Goal: Task Accomplishment & Management: Complete application form

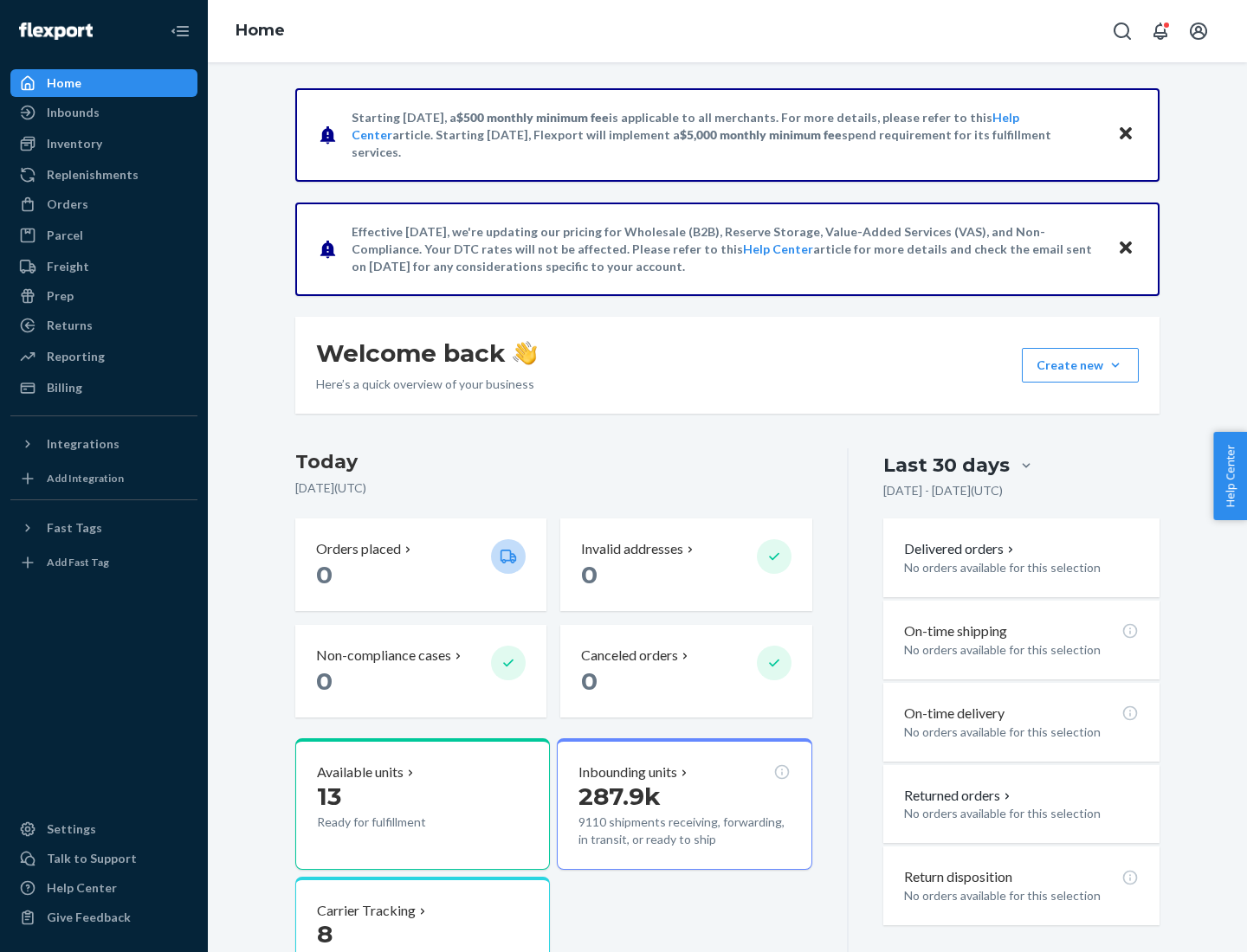
click at [1116, 365] on button "Create new Create new inbound Create new order Create new product" at bounding box center [1080, 365] width 116 height 34
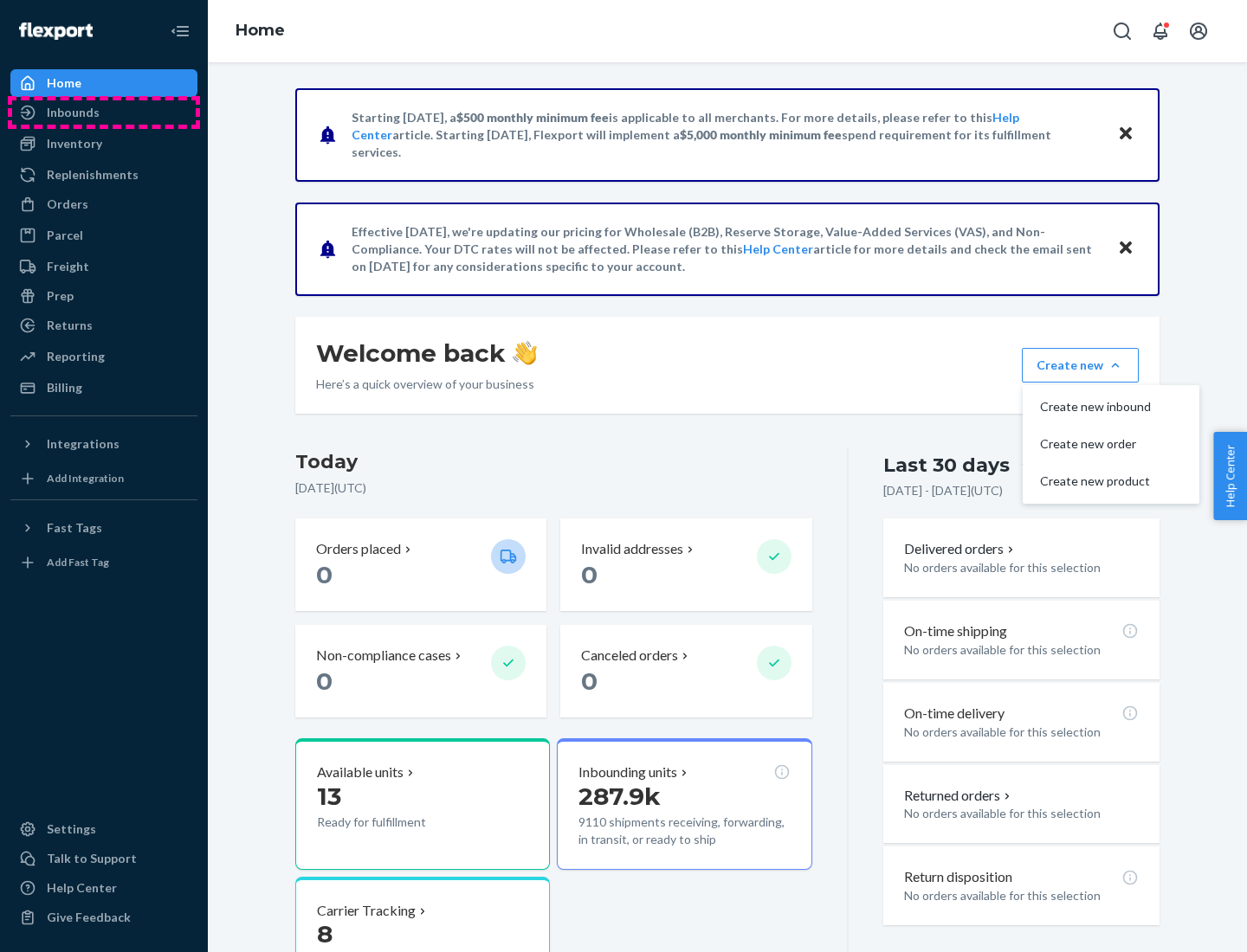
click at [104, 113] on div "Inbounds" at bounding box center [104, 113] width 184 height 24
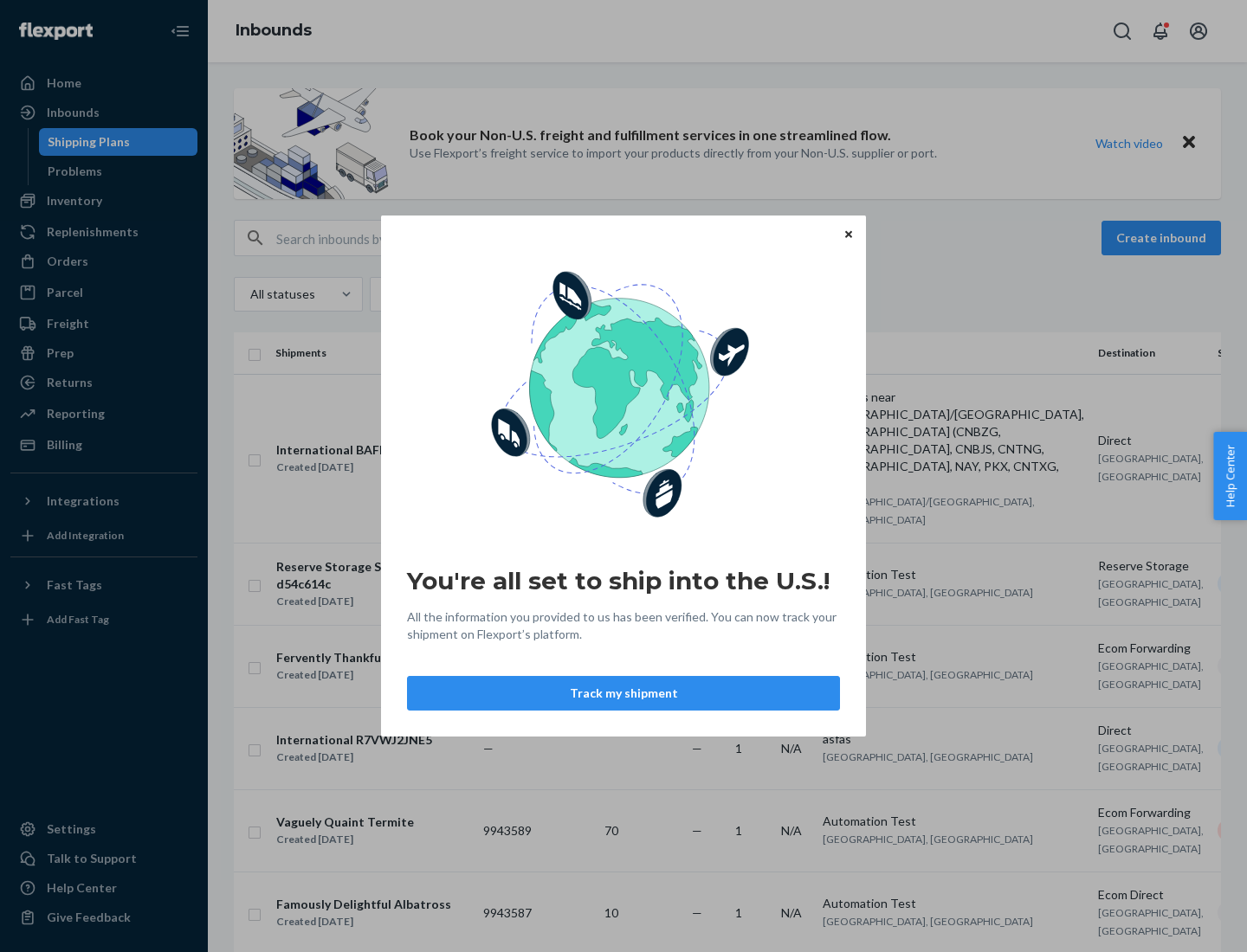
click at [623, 693] on button "Track my shipment" at bounding box center [623, 693] width 433 height 34
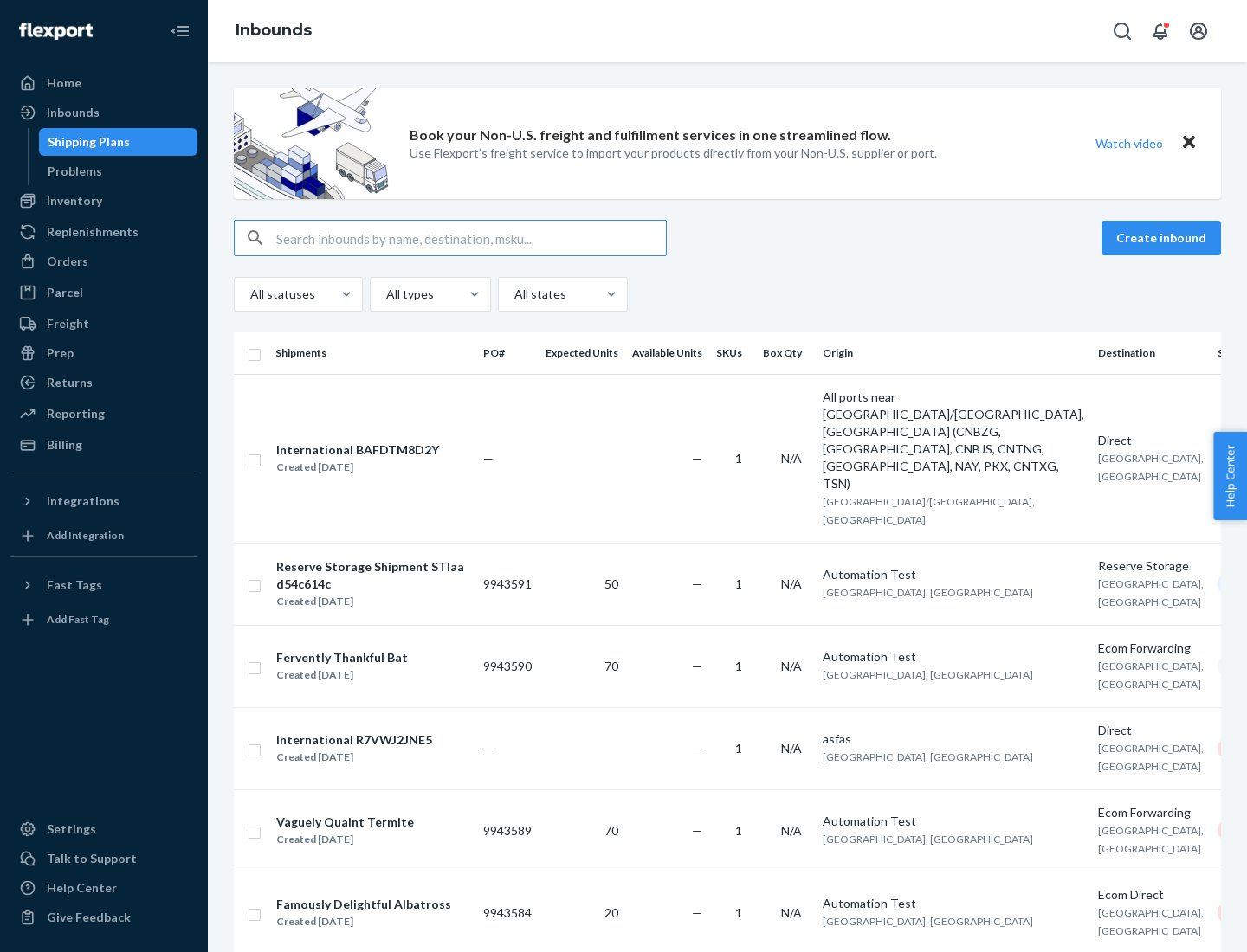
click at [1164, 238] on button "Create inbound" at bounding box center [1161, 238] width 119 height 34
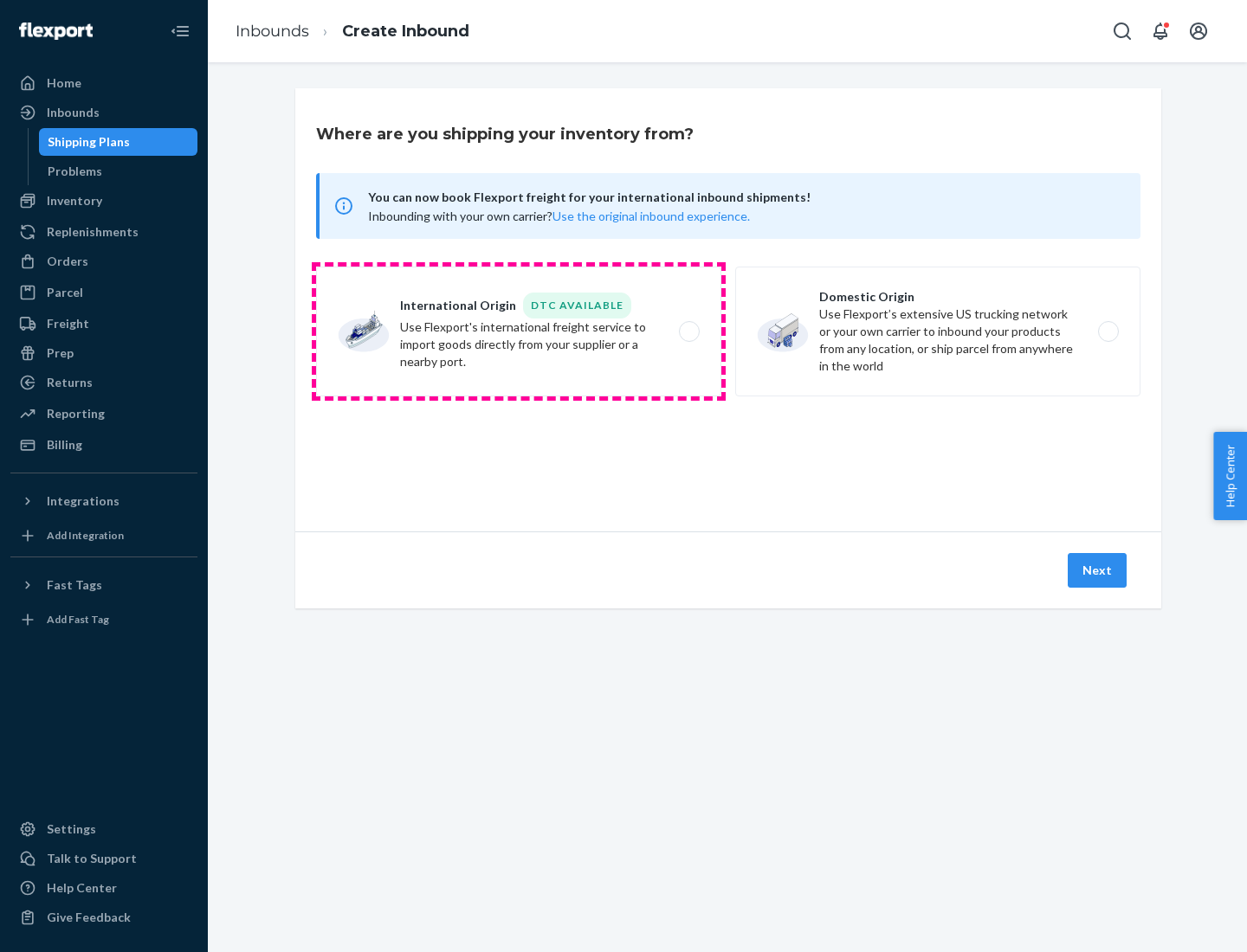
click at [519, 332] on label "International Origin DTC Available Use Flexport's international freight service…" at bounding box center [519, 332] width 405 height 130
click at [689, 332] on input "International Origin DTC Available Use Flexport's international freight service…" at bounding box center [694, 332] width 11 height 11
radio input "true"
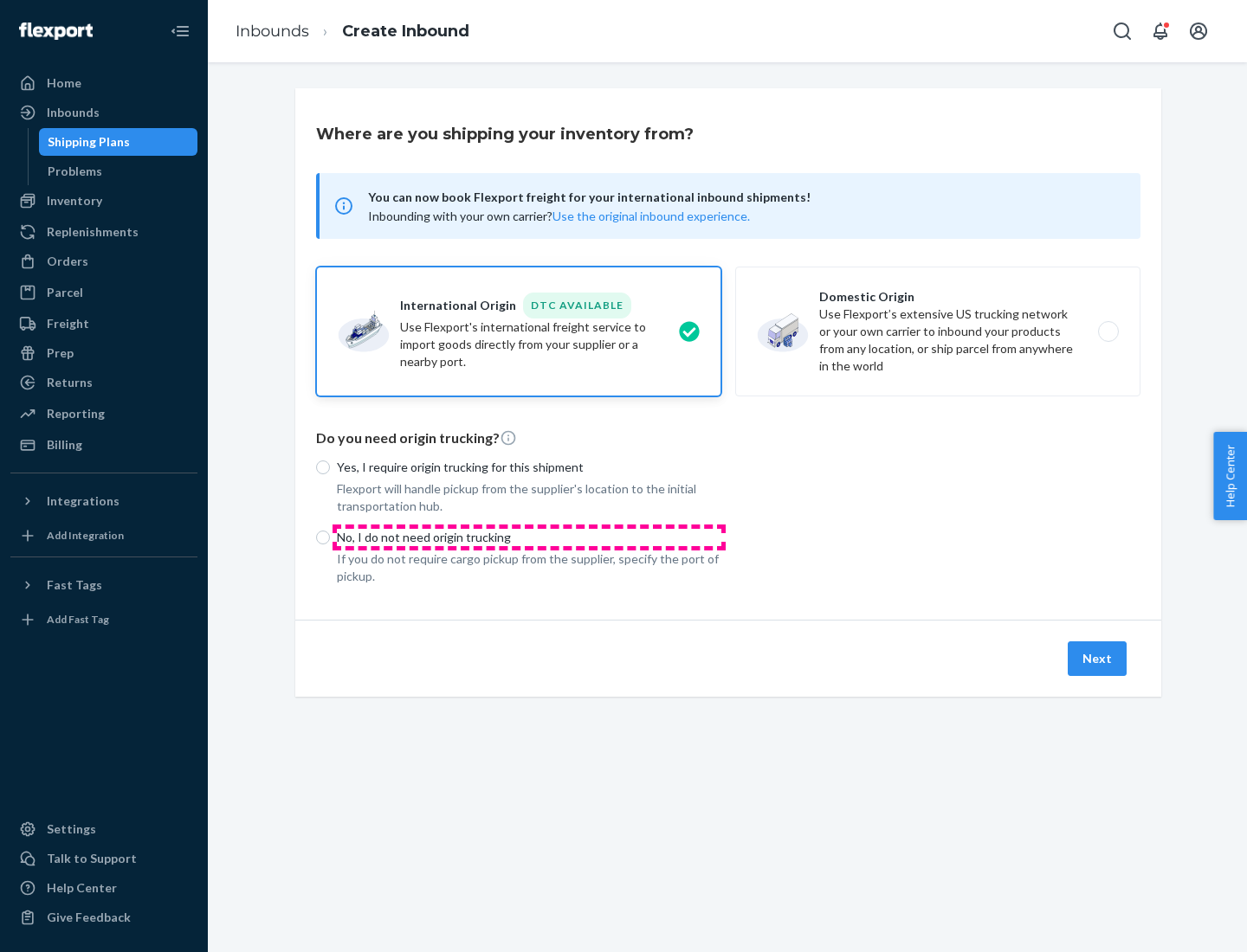
click at [529, 537] on p "No, I do not need origin trucking" at bounding box center [529, 537] width 385 height 18
click at [330, 537] on input "No, I do not need origin trucking" at bounding box center [323, 537] width 14 height 14
radio input "true"
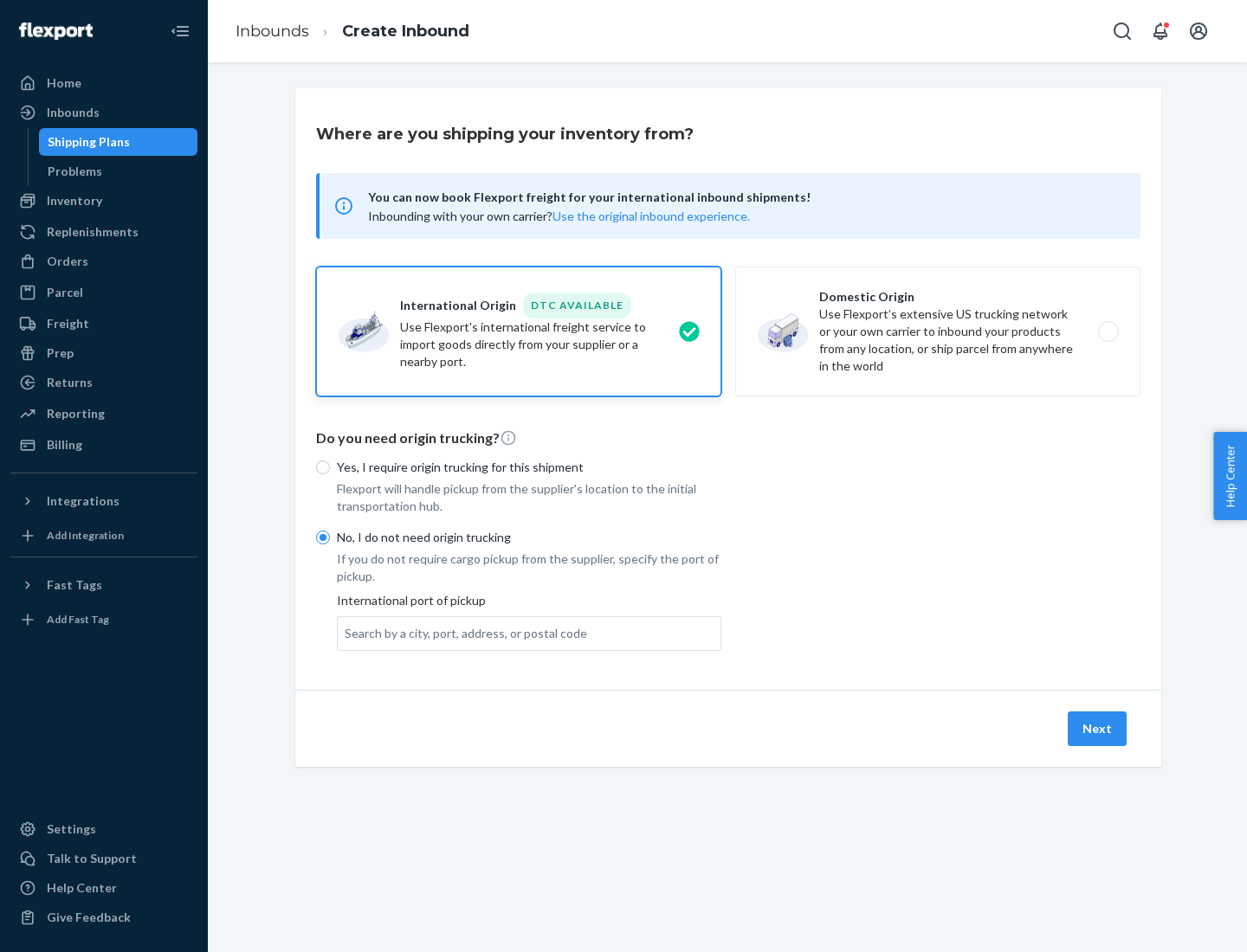
click at [461, 633] on div "Search by a city, port, address, or postal code" at bounding box center [466, 633] width 242 height 18
click at [347, 633] on input "Search by a city, port, address, or postal code" at bounding box center [346, 633] width 2 height 18
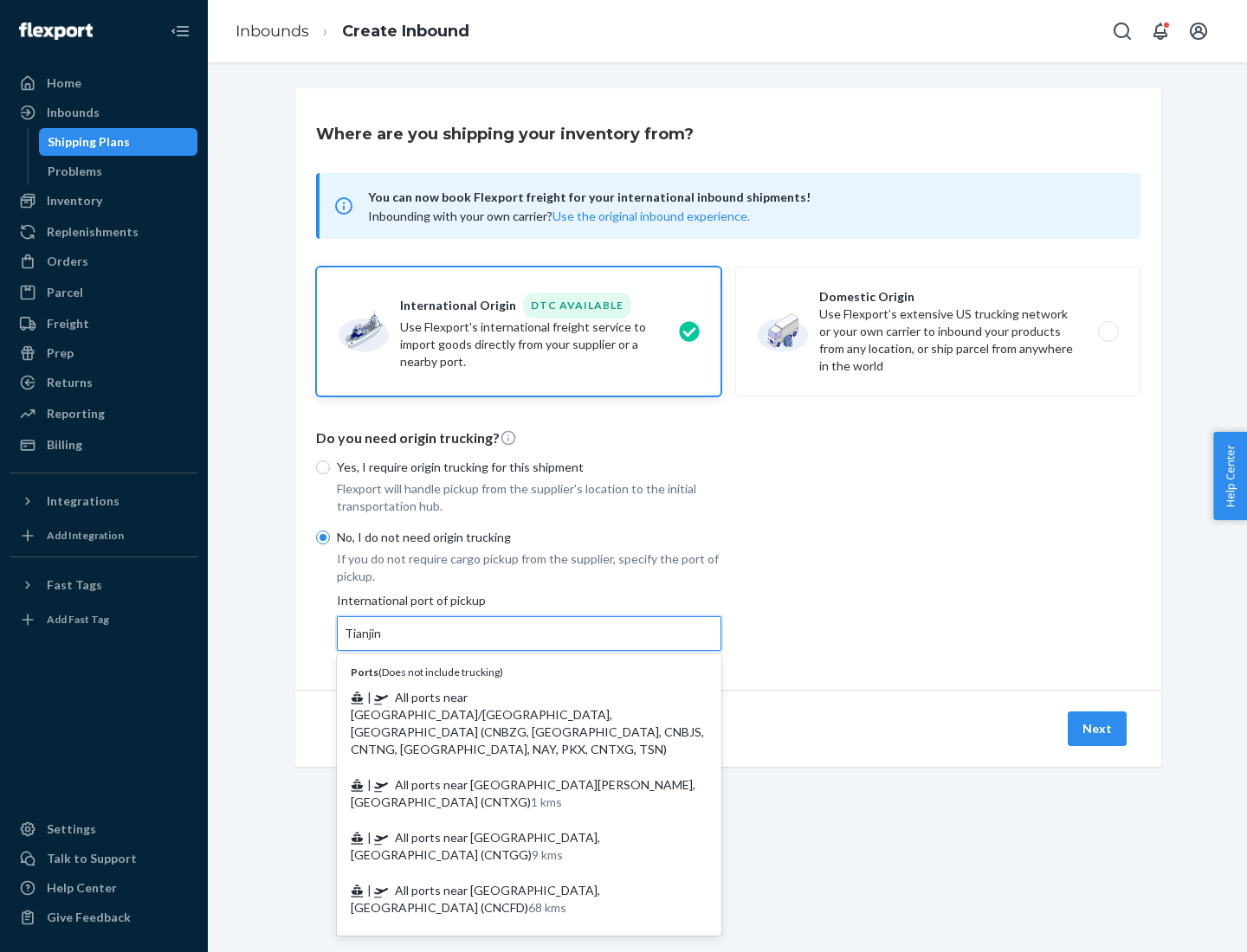
click at [512, 697] on span "| All ports near [GEOGRAPHIC_DATA]/[GEOGRAPHIC_DATA], [GEOGRAPHIC_DATA] (CNBZG,…" at bounding box center [527, 724] width 353 height 67
click at [383, 642] on input "Tianjin" at bounding box center [363, 633] width 38 height 18
type input "All ports near [GEOGRAPHIC_DATA]/[GEOGRAPHIC_DATA], [GEOGRAPHIC_DATA] (CNBZG, […"
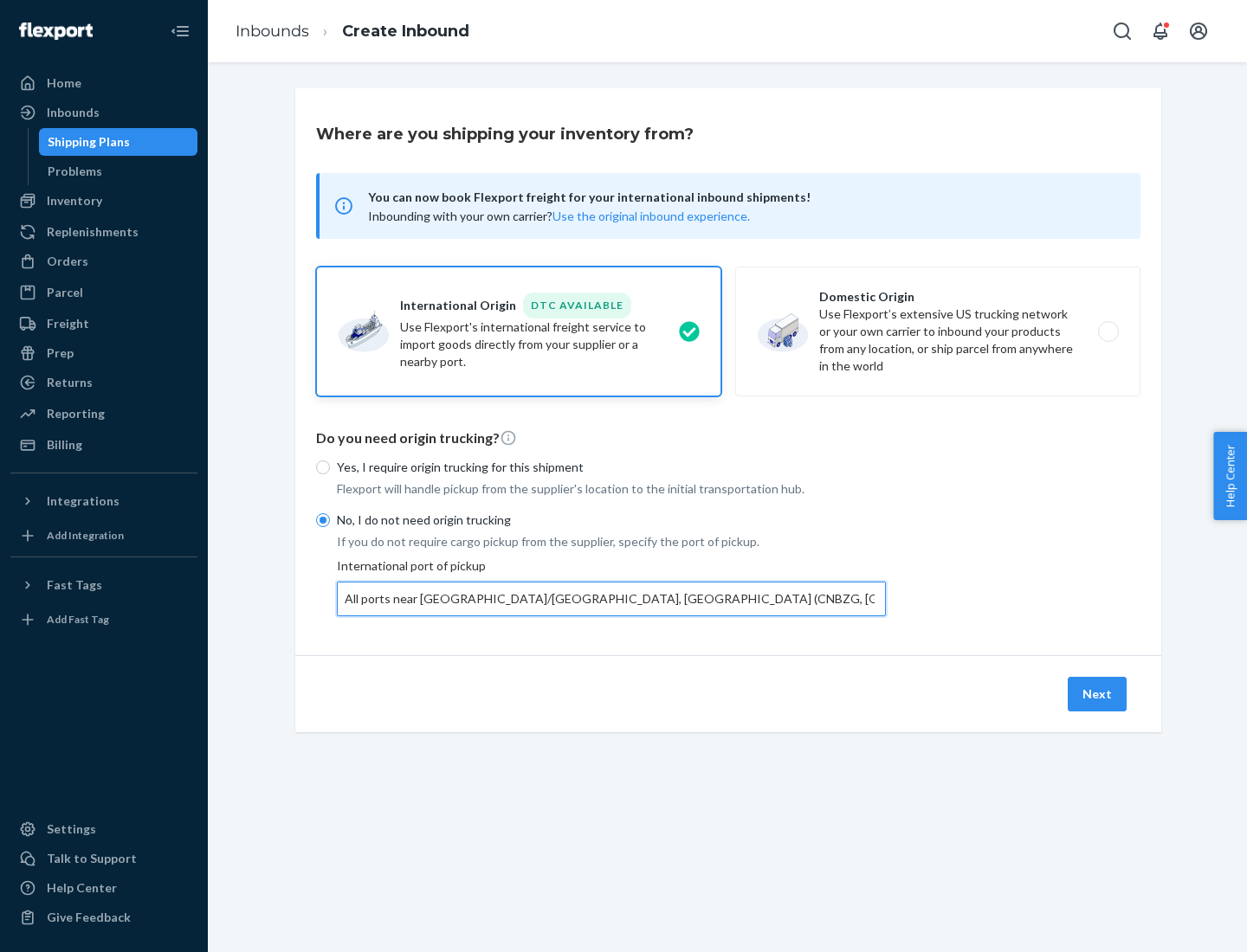
click at [1098, 693] on button "Next" at bounding box center [1097, 694] width 59 height 34
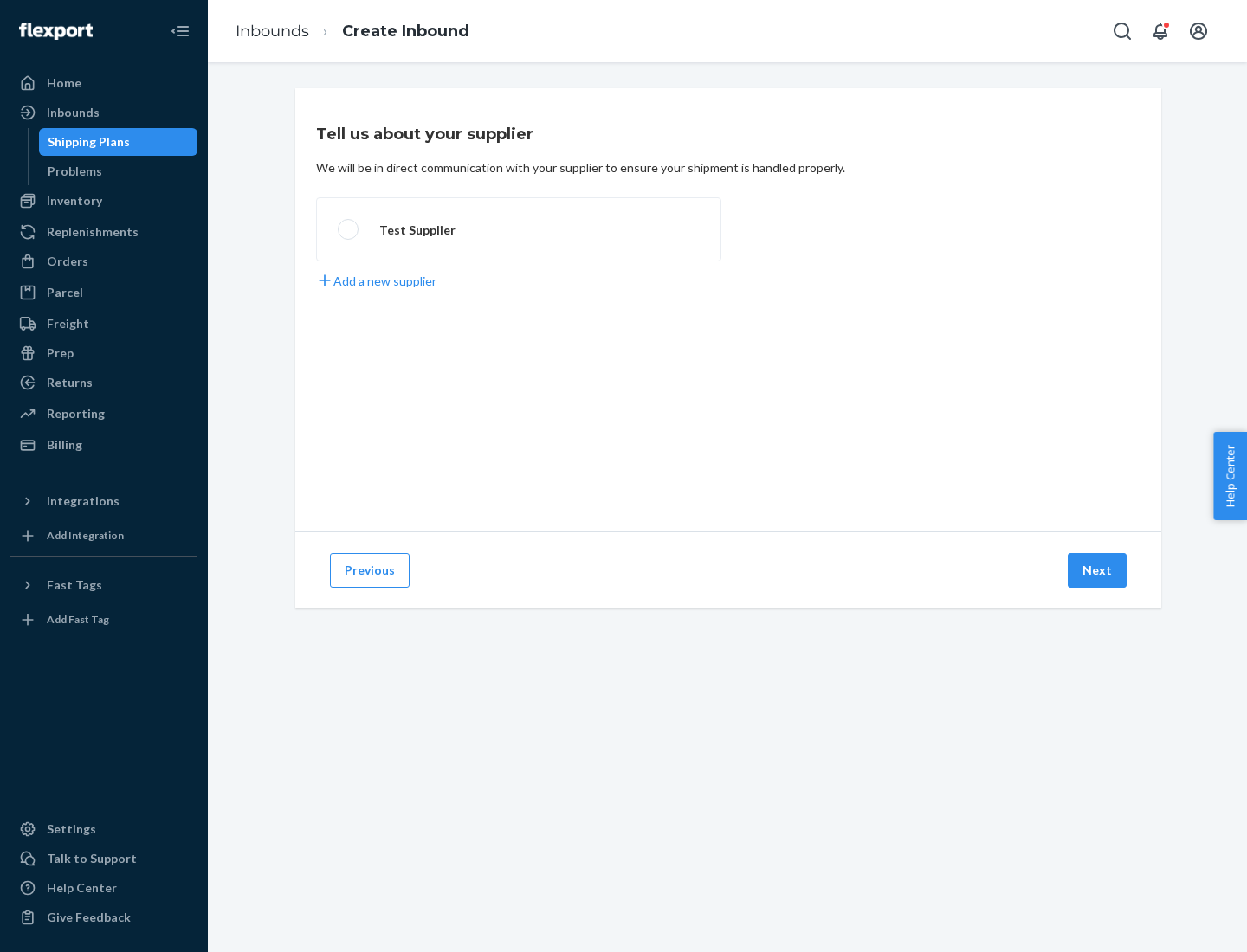
click at [519, 229] on label "Test Supplier" at bounding box center [519, 229] width 405 height 64
click at [349, 229] on input "Test Supplier" at bounding box center [343, 230] width 11 height 11
radio input "true"
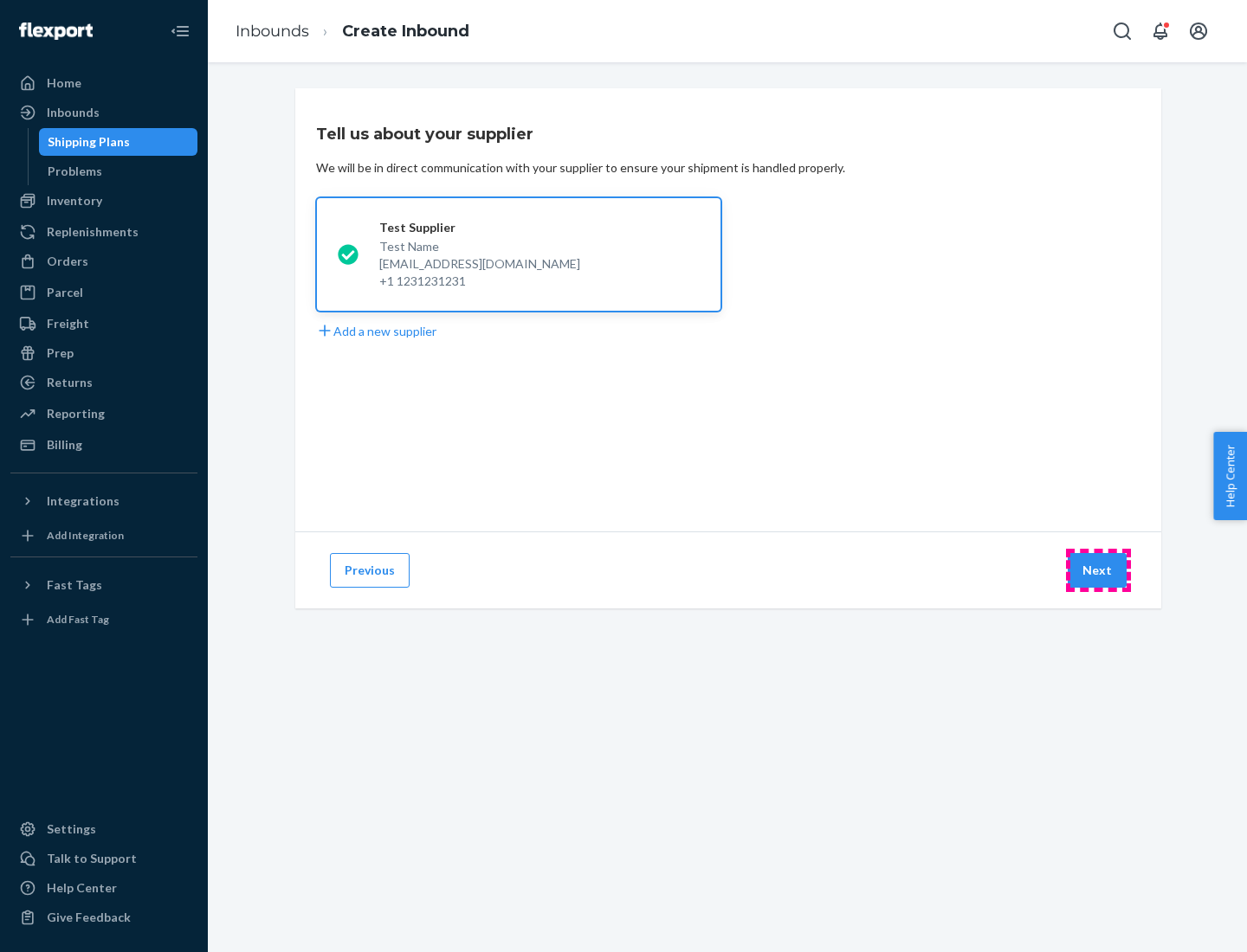
click at [1098, 570] on button "Next" at bounding box center [1097, 570] width 59 height 34
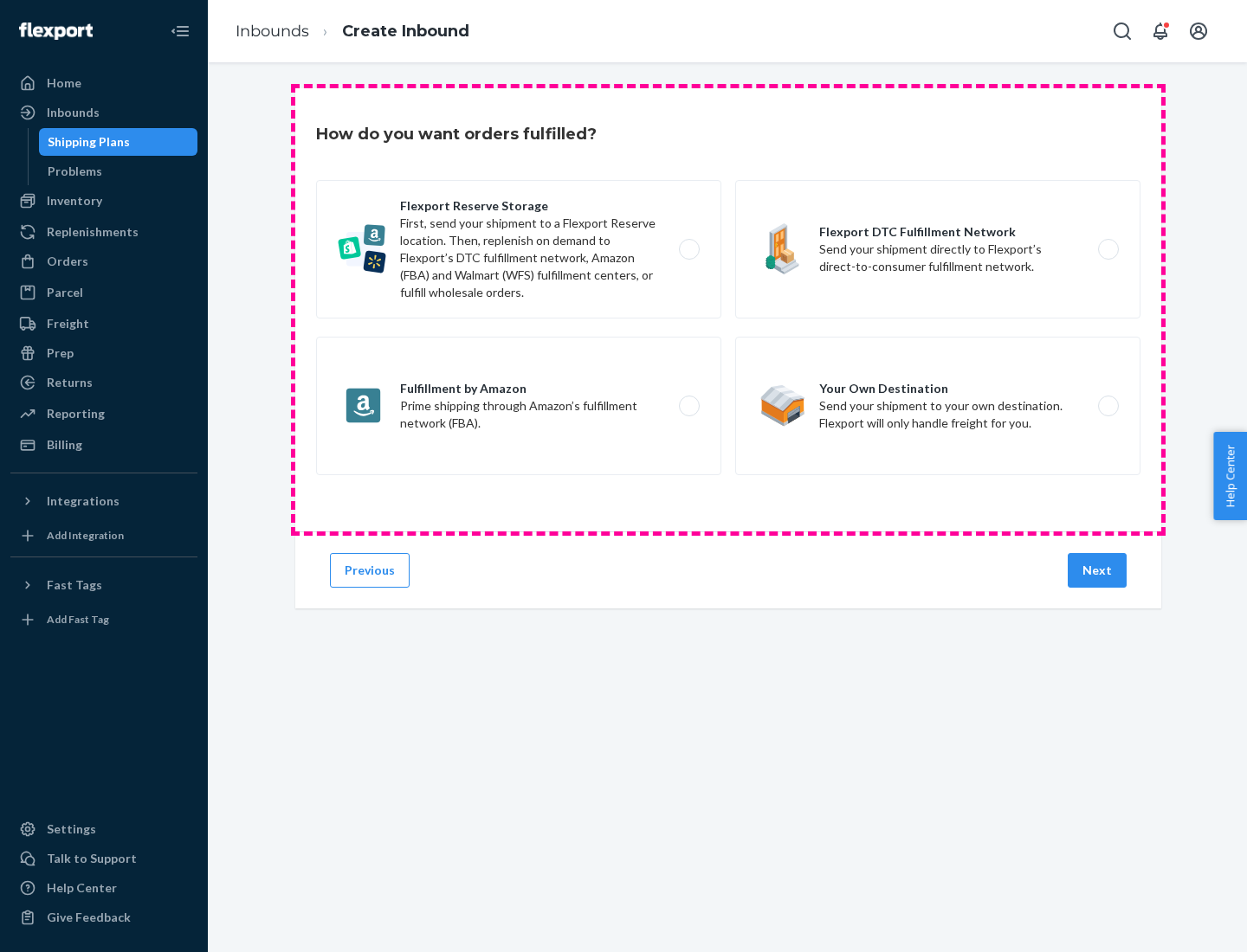
click at [728, 310] on div "Flexport Reserve Storage First, send your shipment to a Flexport Reserve locati…" at bounding box center [728, 330] width 825 height 299
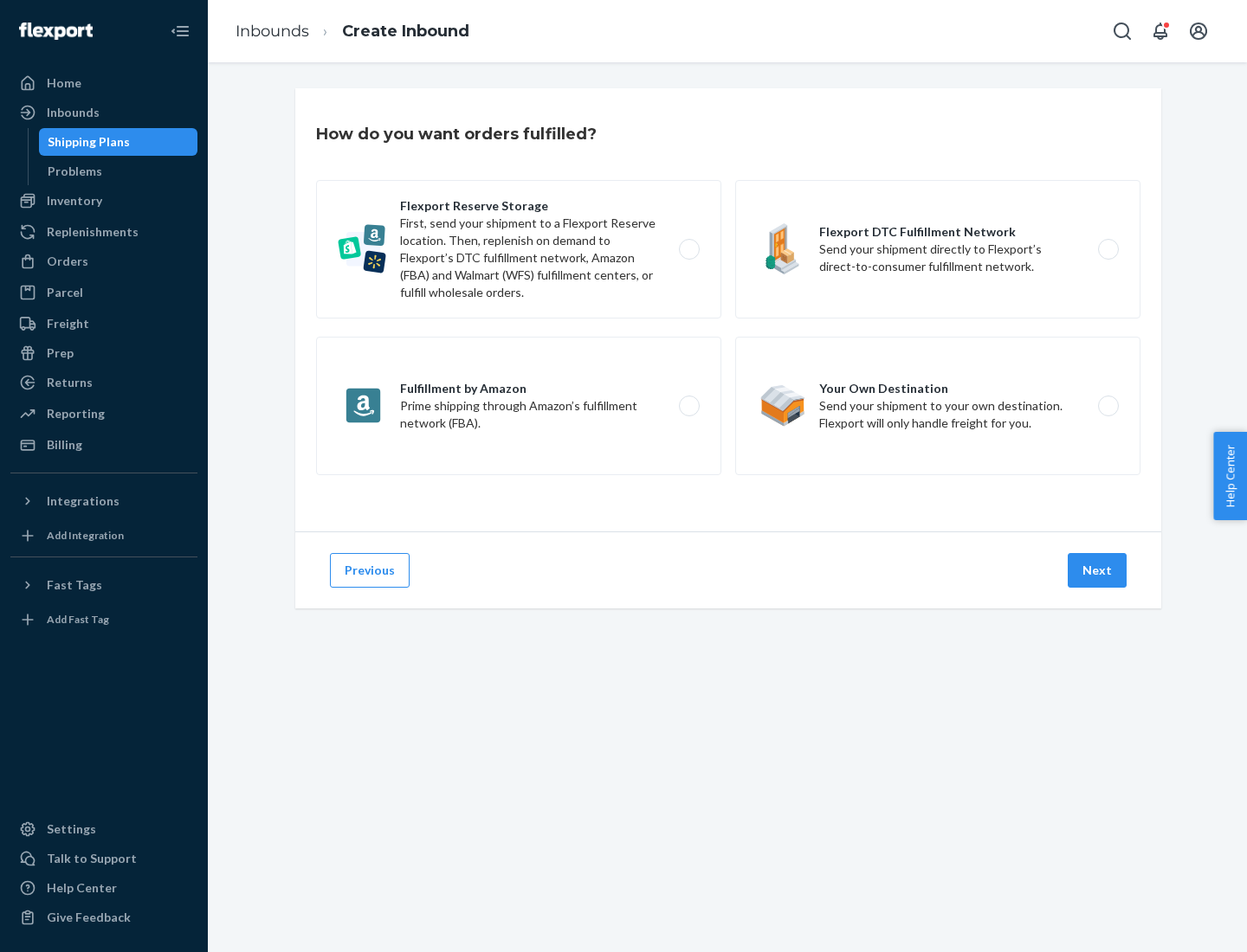
click at [938, 250] on label "Flexport DTC Fulfillment Network Send your shipment directly to Flexport’s dire…" at bounding box center [937, 250] width 405 height 139
click at [1107, 250] on input "Flexport DTC Fulfillment Network Send your shipment directly to Flexport’s dire…" at bounding box center [1113, 250] width 11 height 11
radio input "true"
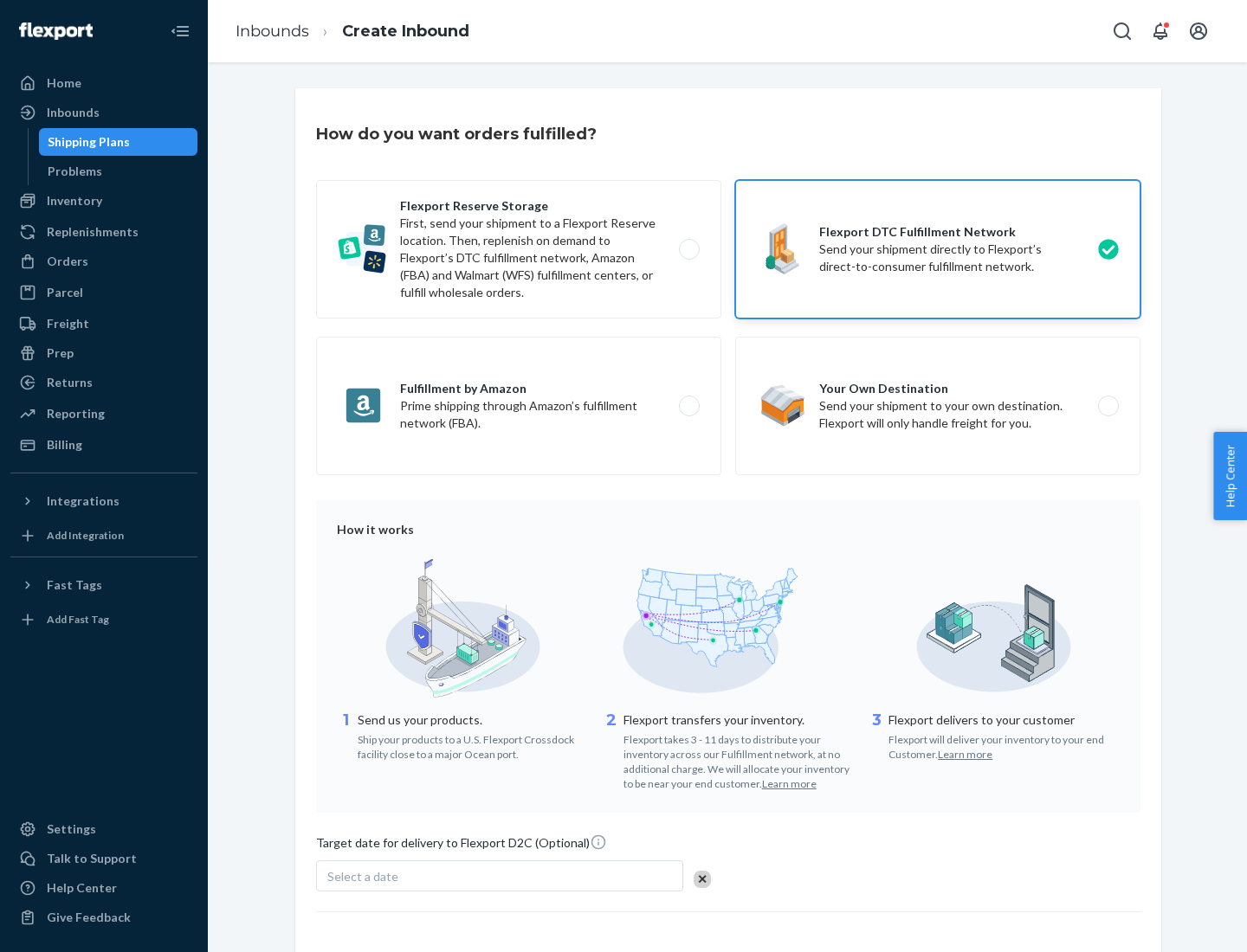
scroll to position [128, 0]
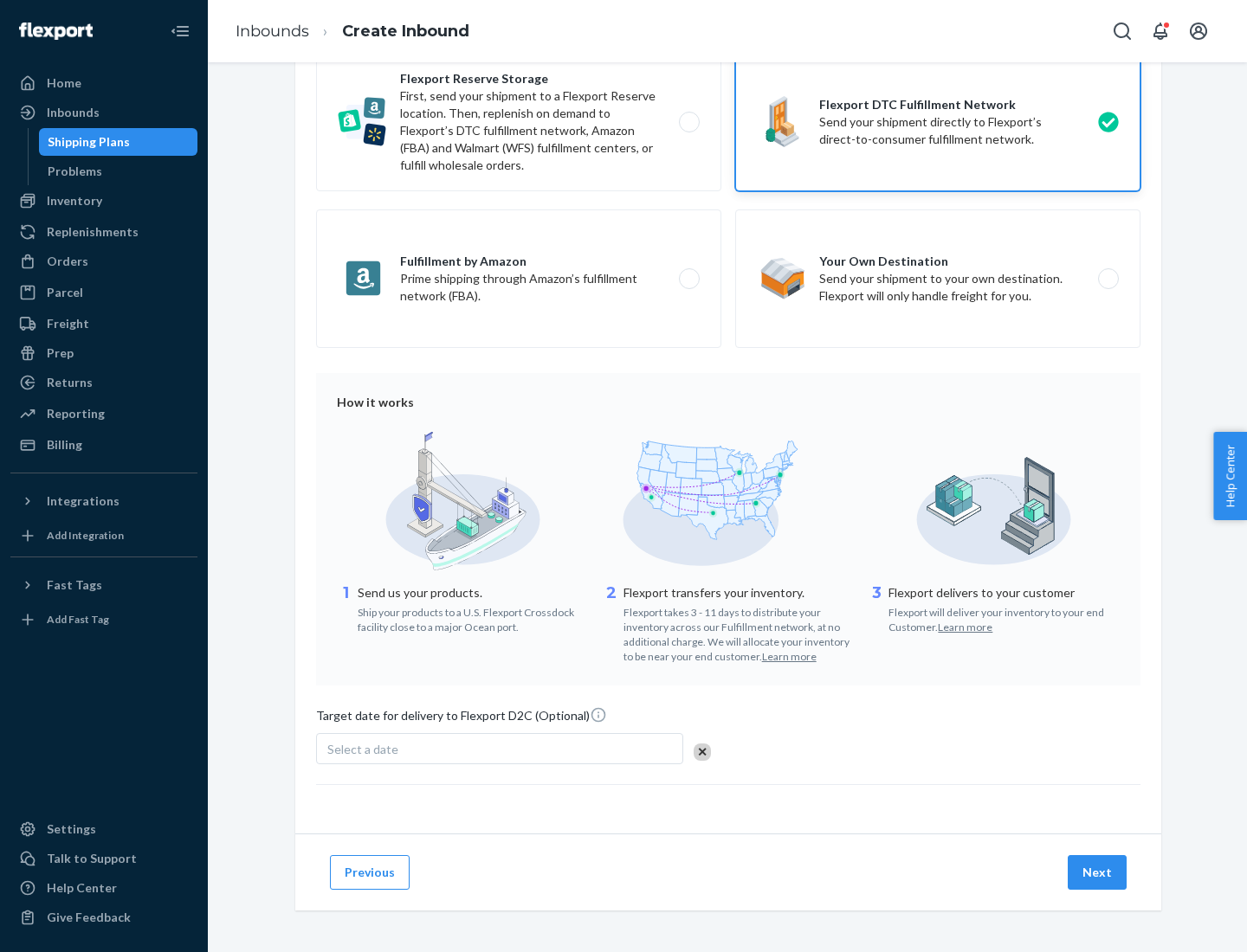
click at [1098, 872] on button "Next" at bounding box center [1097, 873] width 59 height 34
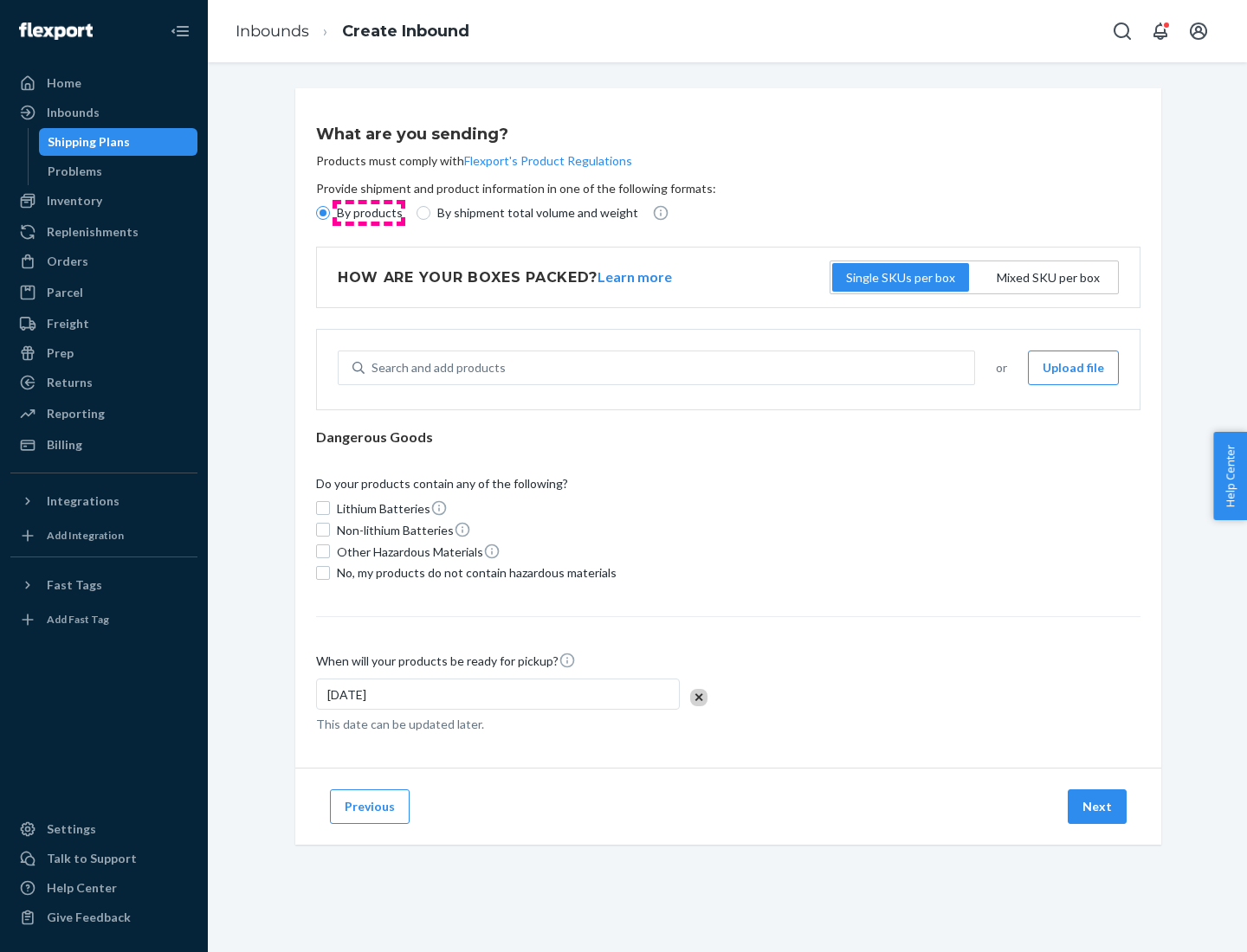
click at [368, 213] on p "By products" at bounding box center [369, 213] width 66 height 18
click at [330, 213] on input "By products" at bounding box center [323, 213] width 14 height 14
click at [435, 368] on div "Search and add products" at bounding box center [438, 368] width 134 height 18
click at [373, 368] on input "Search and add products" at bounding box center [373, 368] width 2 height 18
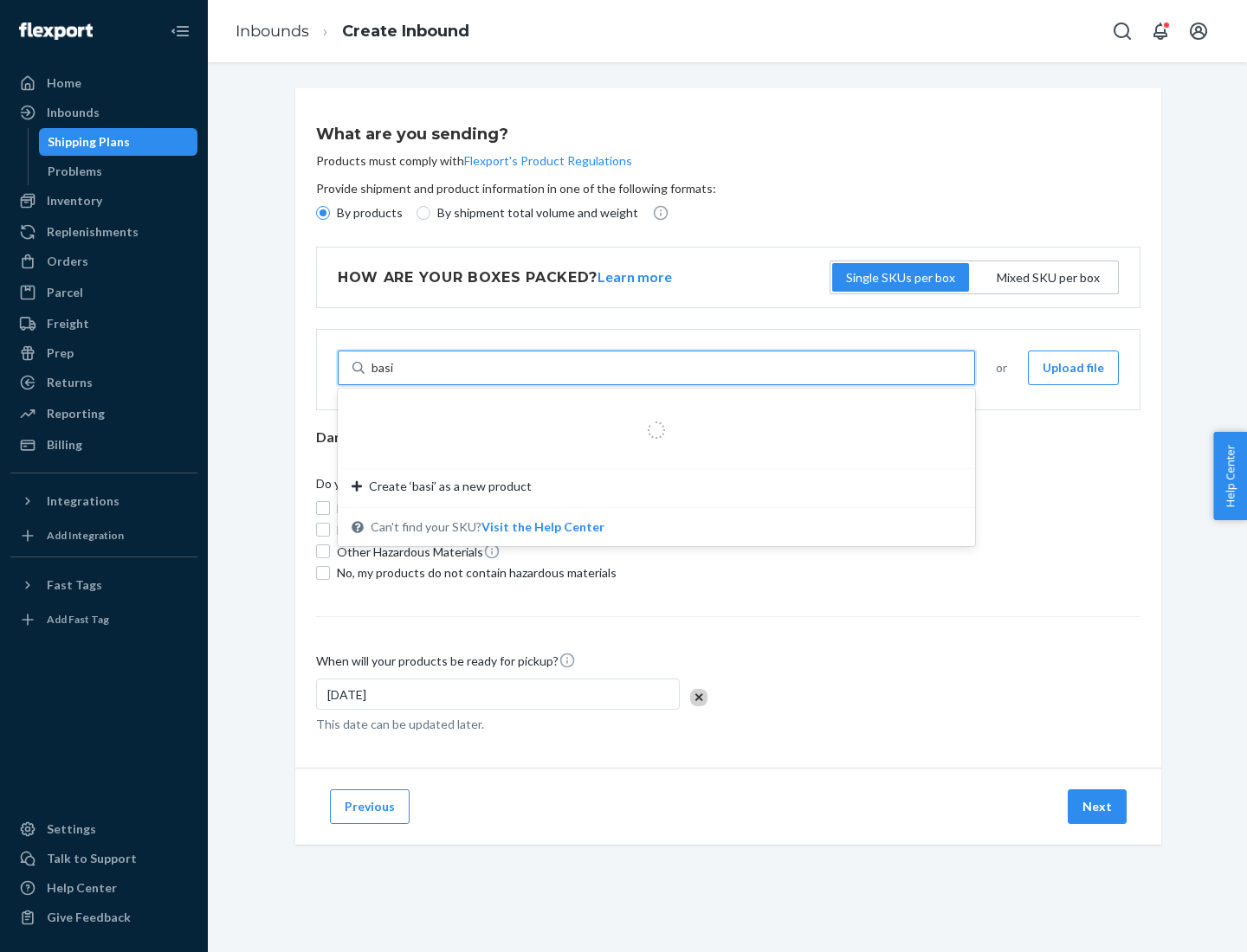
type input "basic"
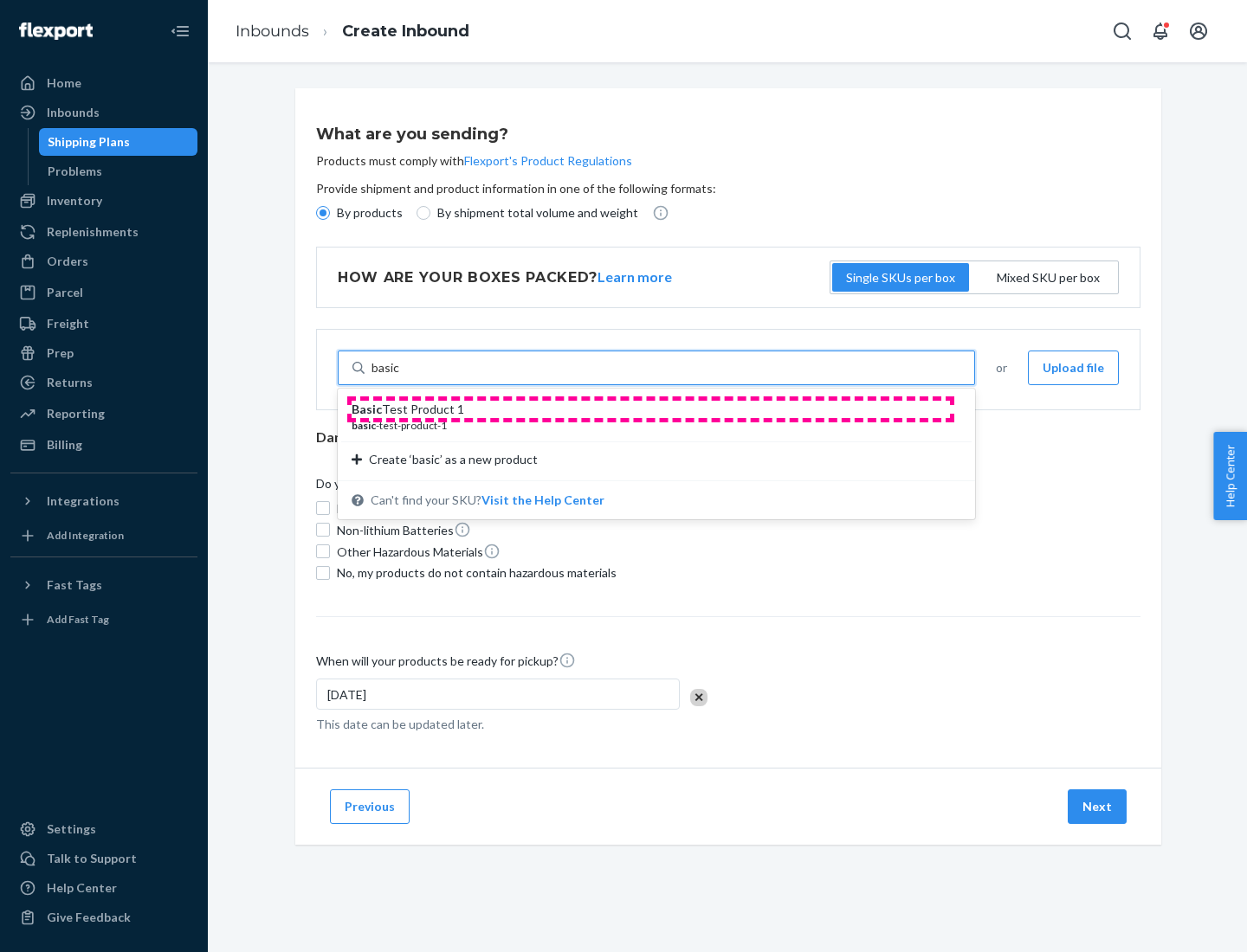
click at [651, 409] on div "Basic Test Product 1" at bounding box center [649, 409] width 596 height 18
click at [400, 376] on input "basic" at bounding box center [385, 368] width 29 height 18
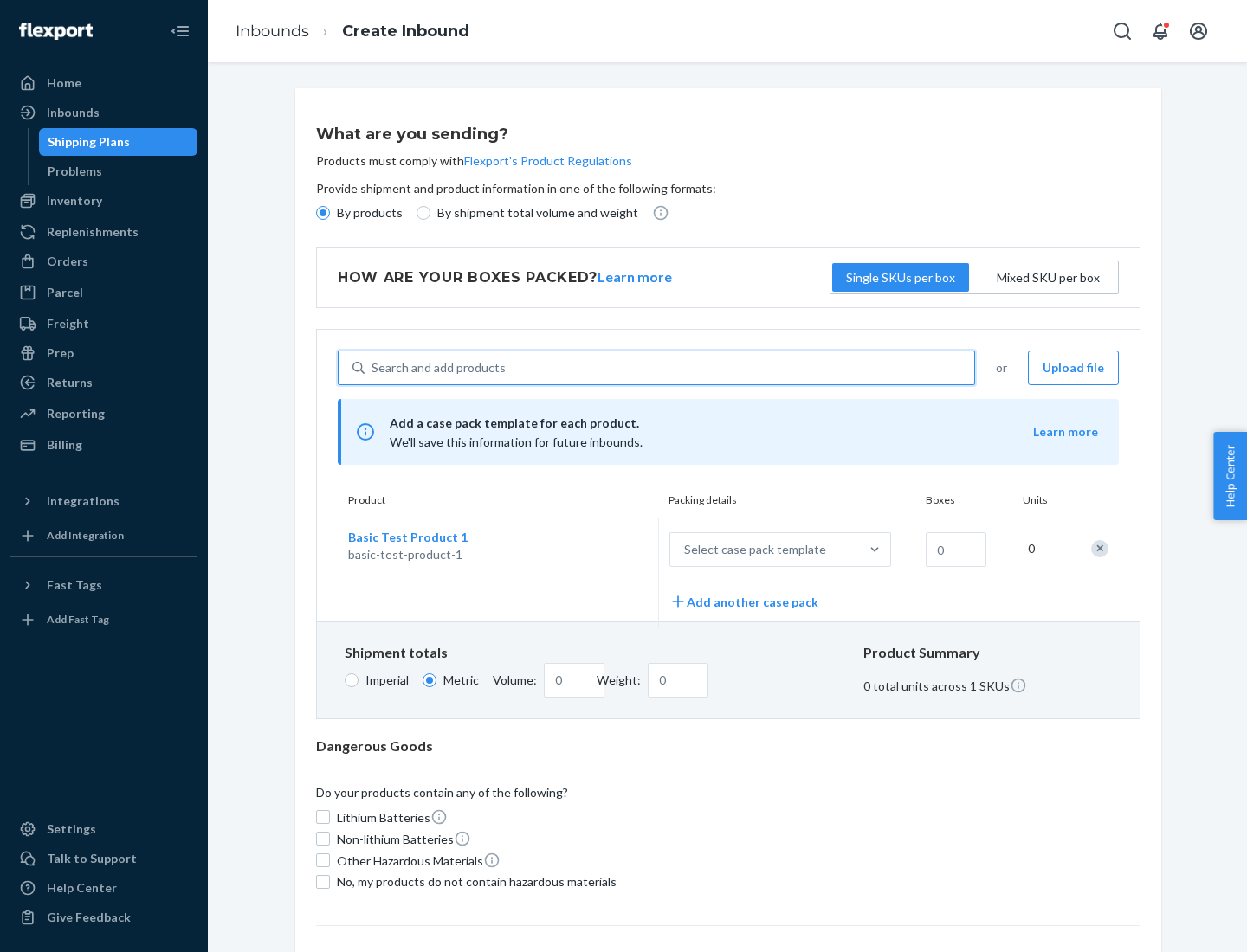
scroll to position [43, 0]
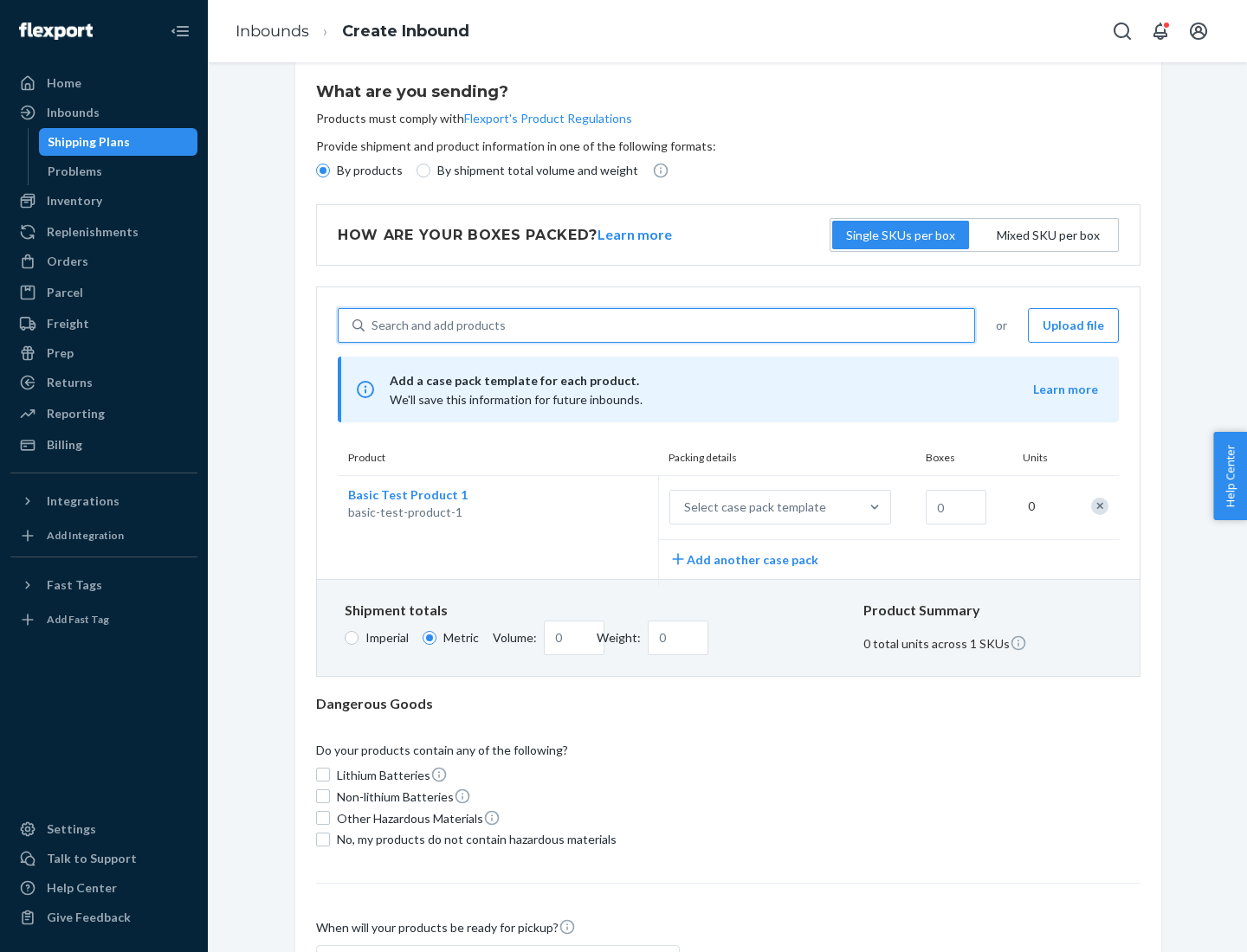
click at [752, 507] on div "Select case pack template" at bounding box center [755, 507] width 142 height 18
click at [598, 507] on input "Select case pack template" at bounding box center [598, 507] width 0 height 0
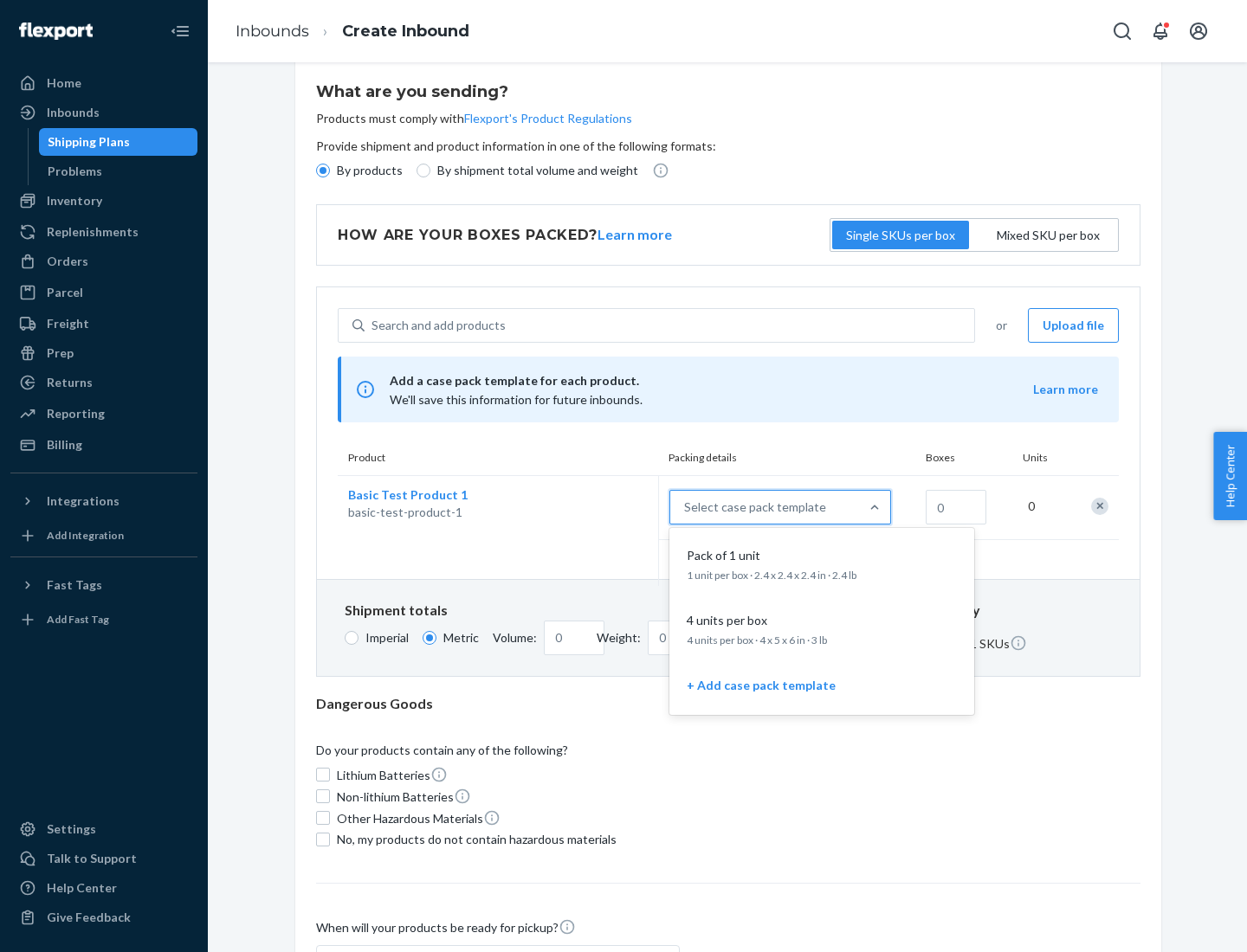
scroll to position [100, 0]
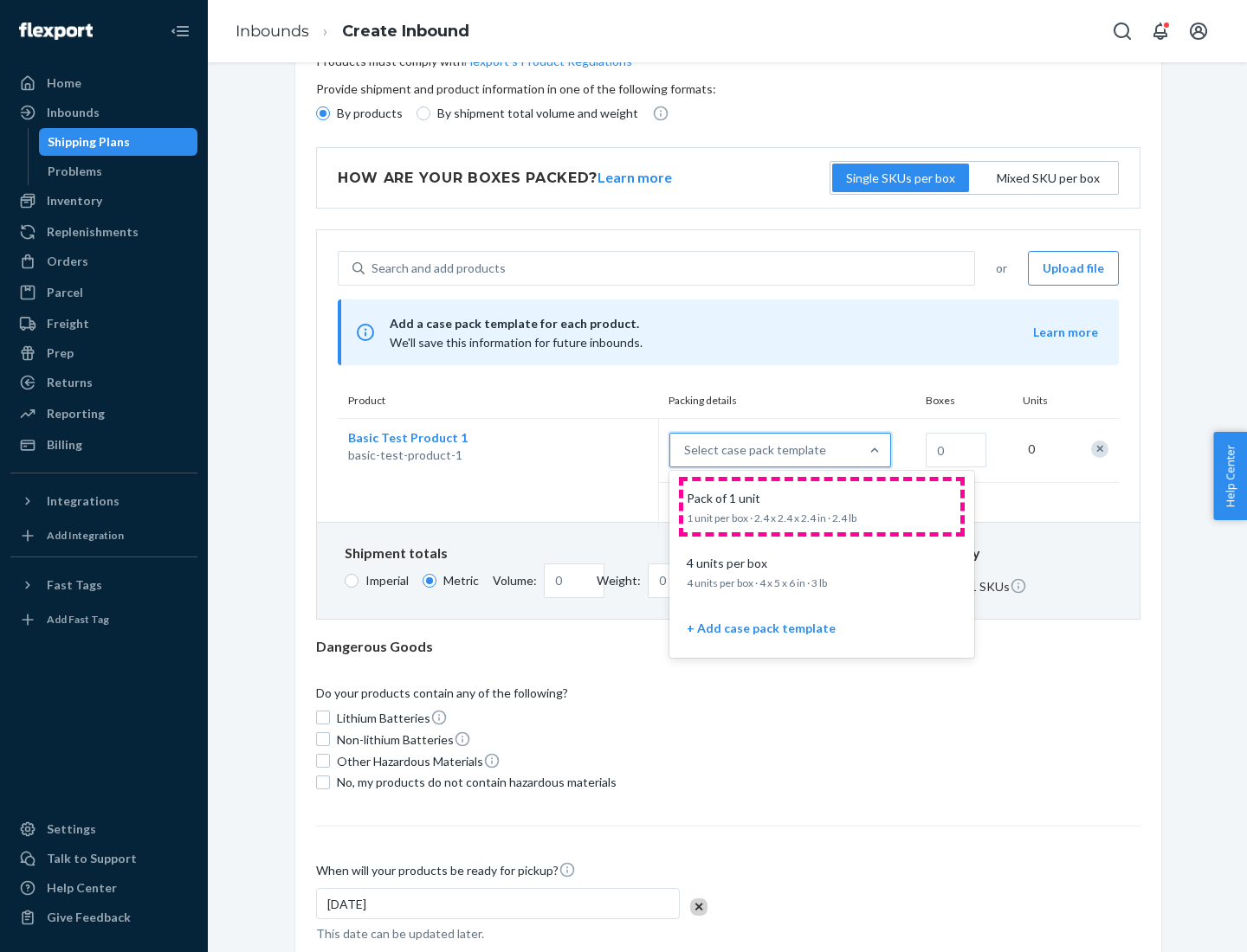
click at [822, 507] on div "Pack of 1 unit" at bounding box center [818, 498] width 277 height 18
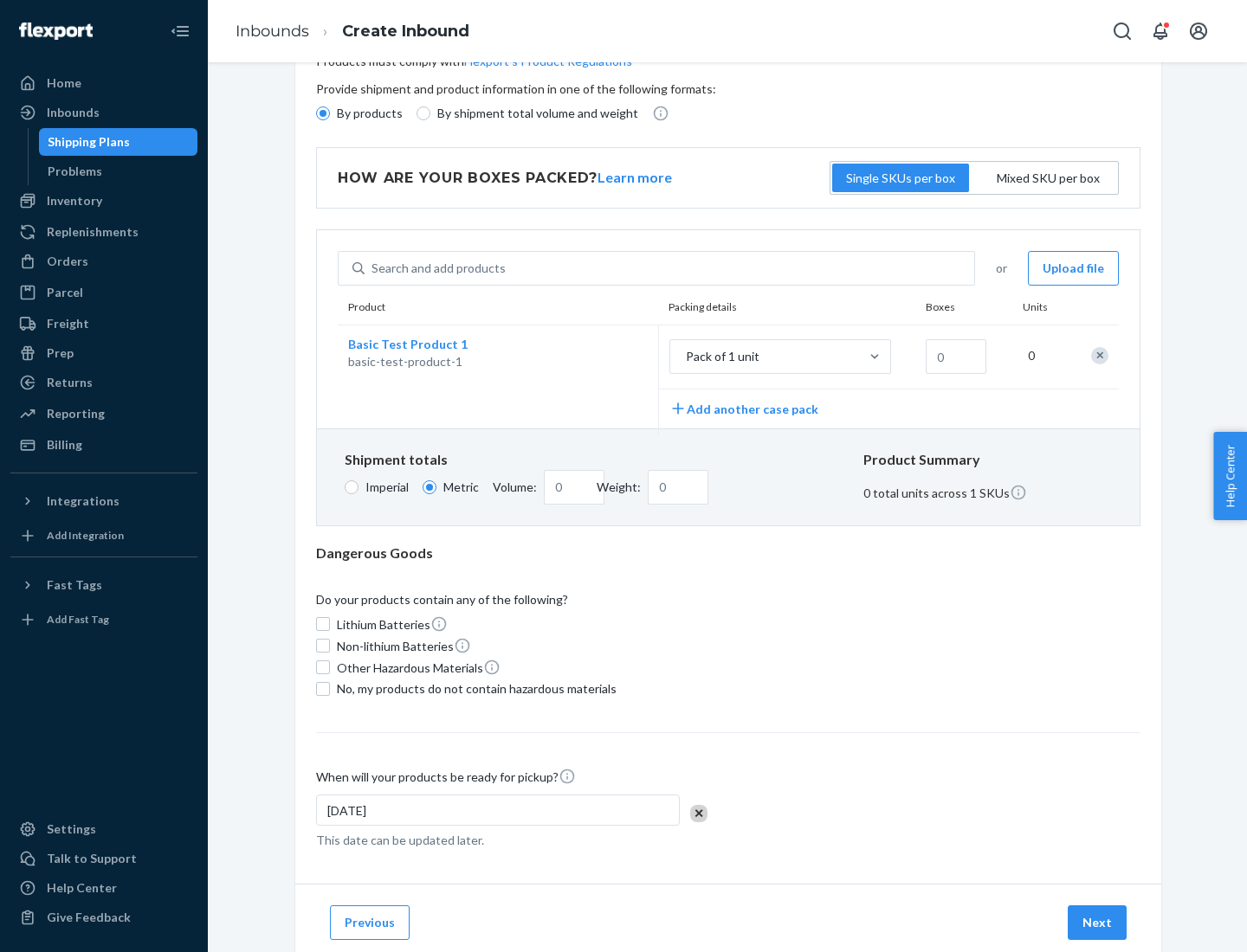
scroll to position [0, 0]
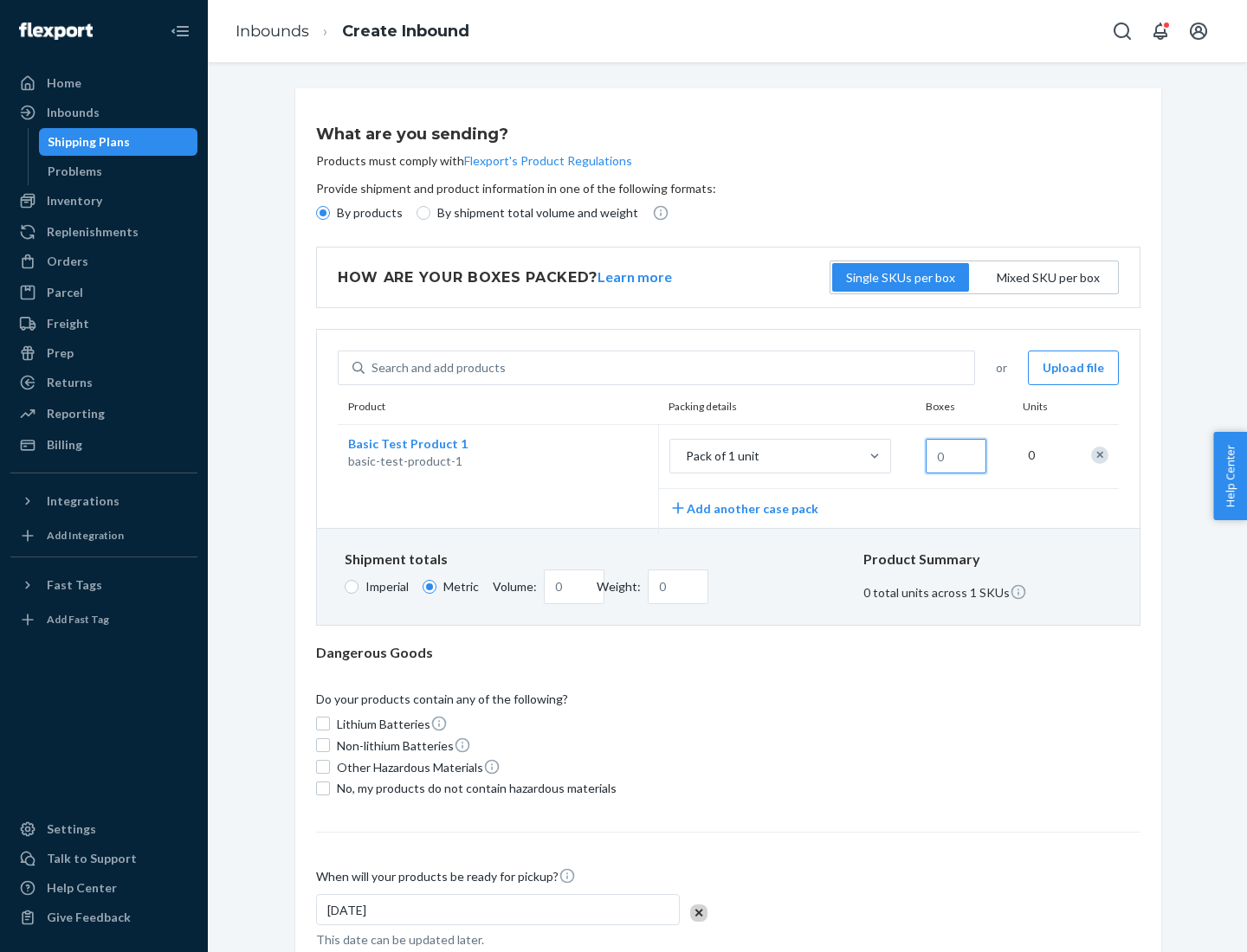
type input "1.09"
type input "1"
type input "10.89"
type input "10"
type input "0.02"
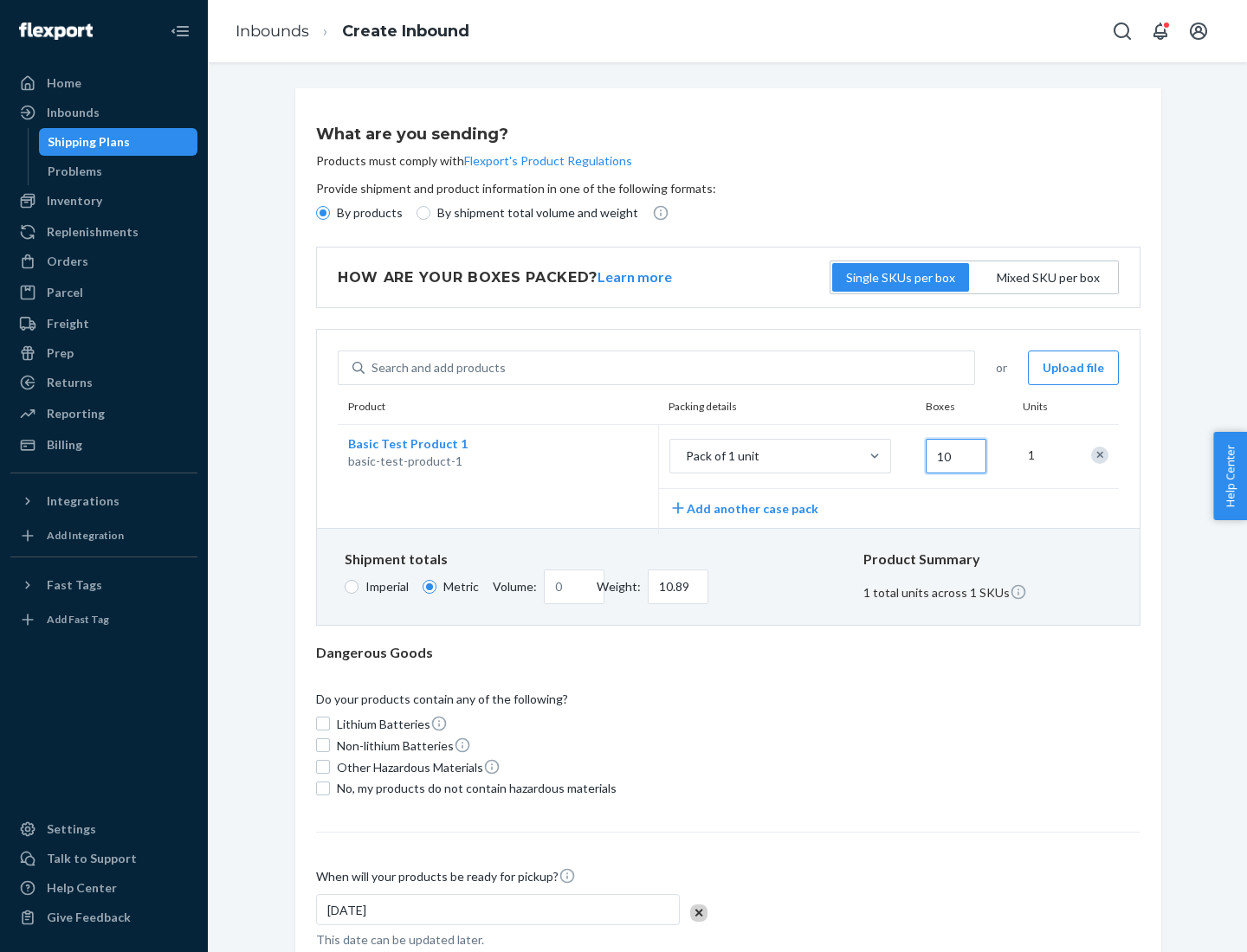
type input "108.86"
type input "100"
type input "0.23"
type input "1088.62"
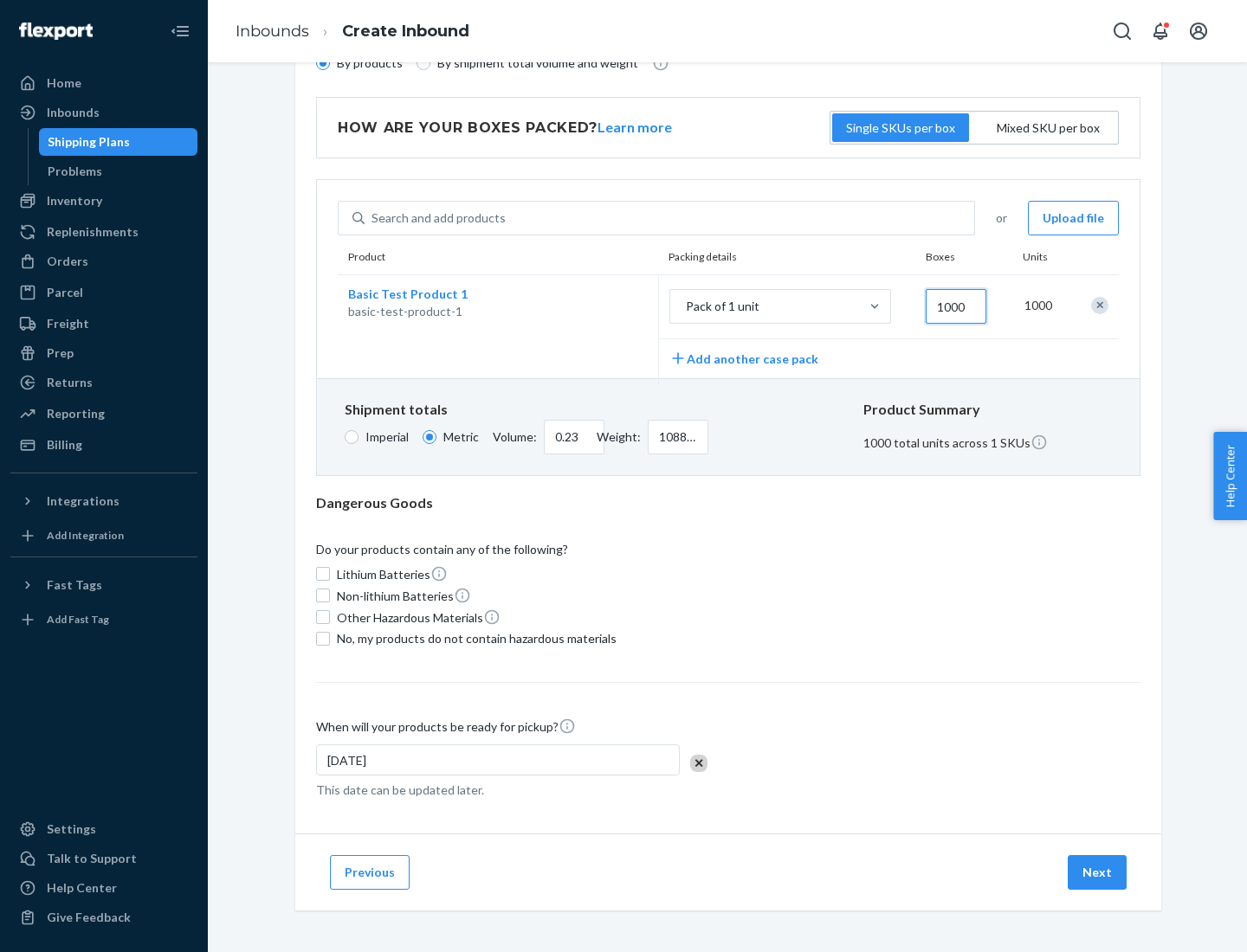
type input "1000"
click at [473, 638] on span "No, my products do not contain hazardous materials" at bounding box center [476, 639] width 280 height 18
click at [330, 638] on input "No, my products do not contain hazardous materials" at bounding box center [323, 639] width 14 height 14
checkbox input "true"
click at [1098, 872] on button "Next" at bounding box center [1097, 873] width 59 height 34
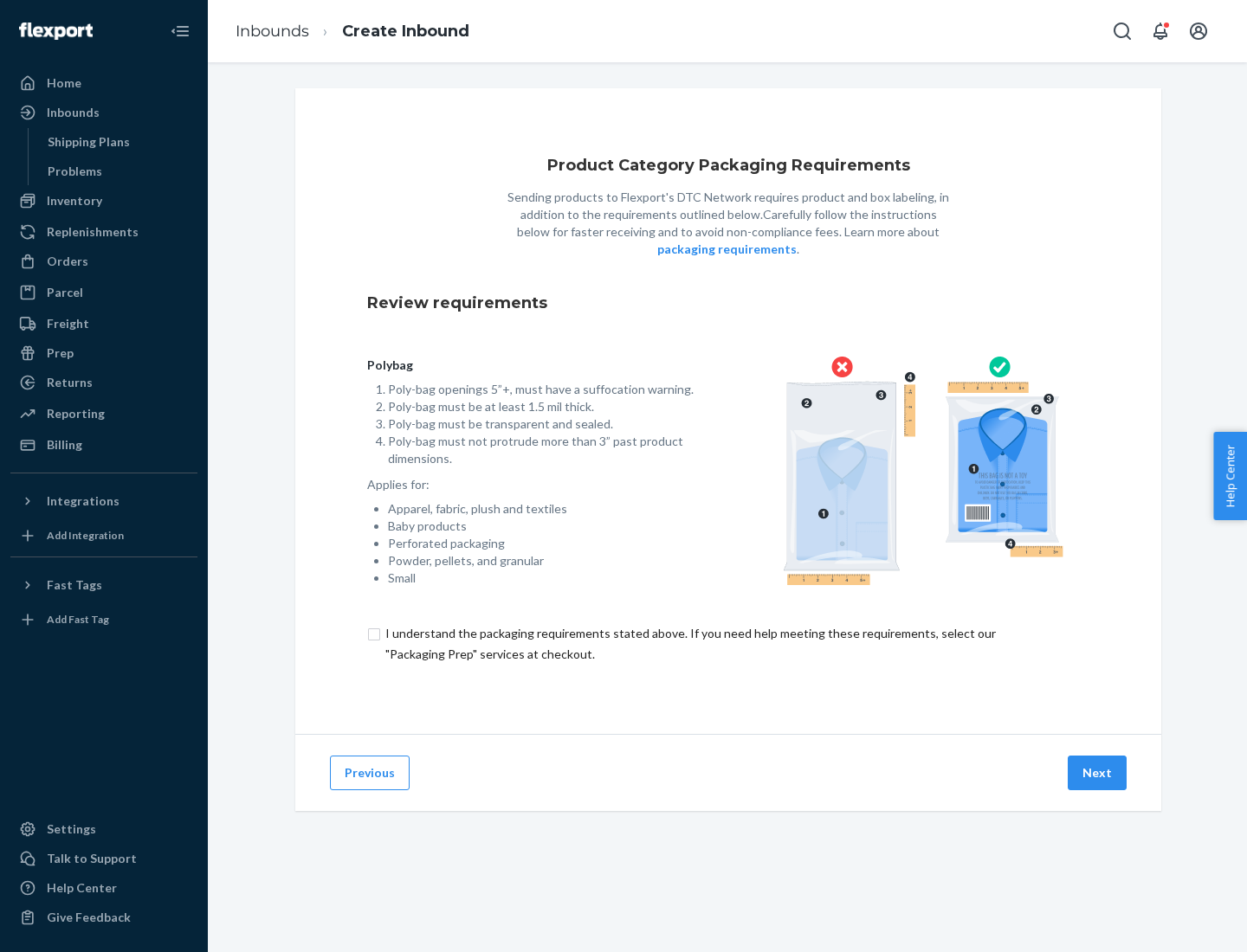
click at [728, 643] on input "checkbox" at bounding box center [727, 643] width 722 height 42
checkbox input "true"
click at [1098, 773] on button "Next" at bounding box center [1097, 773] width 59 height 34
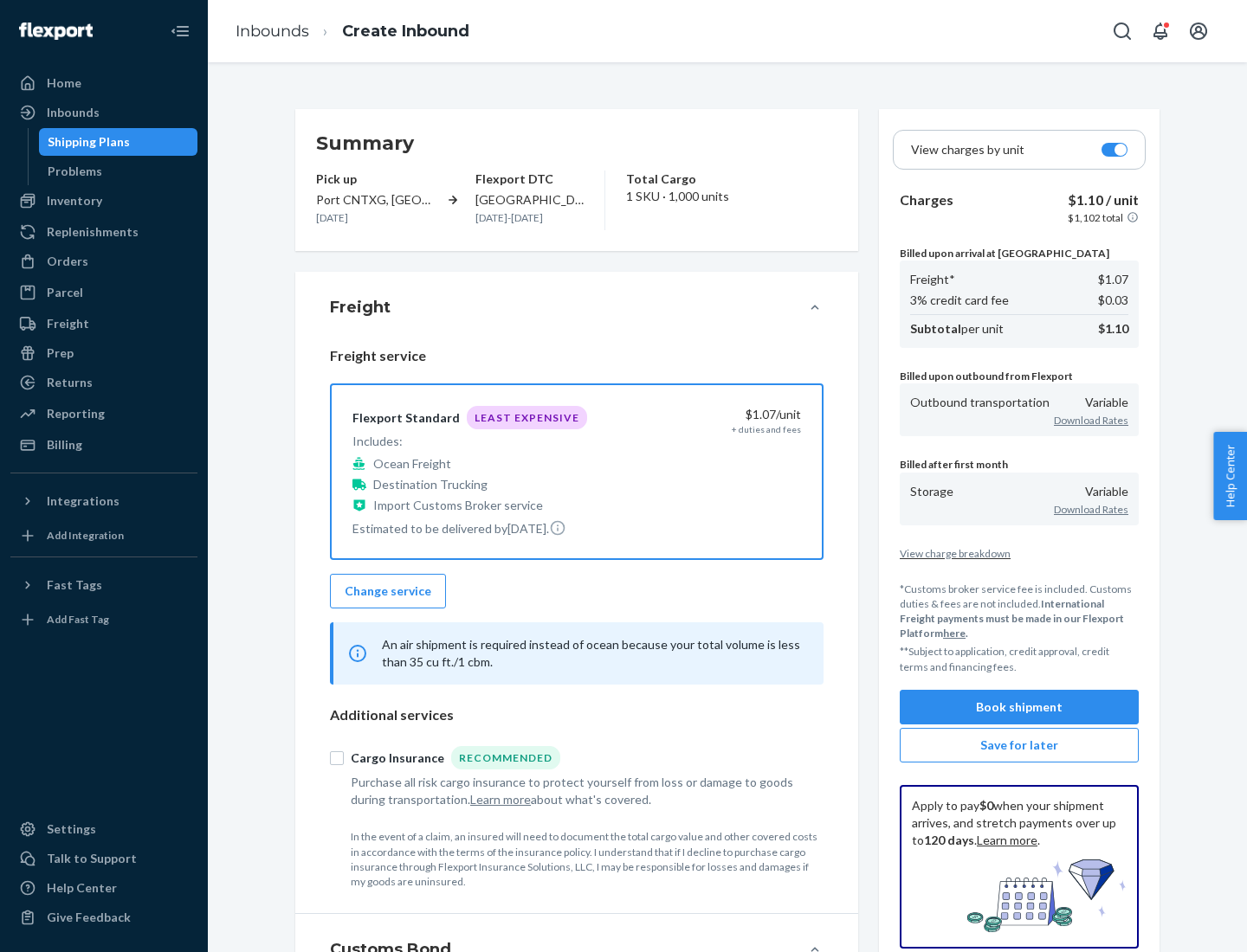
scroll to position [200, 0]
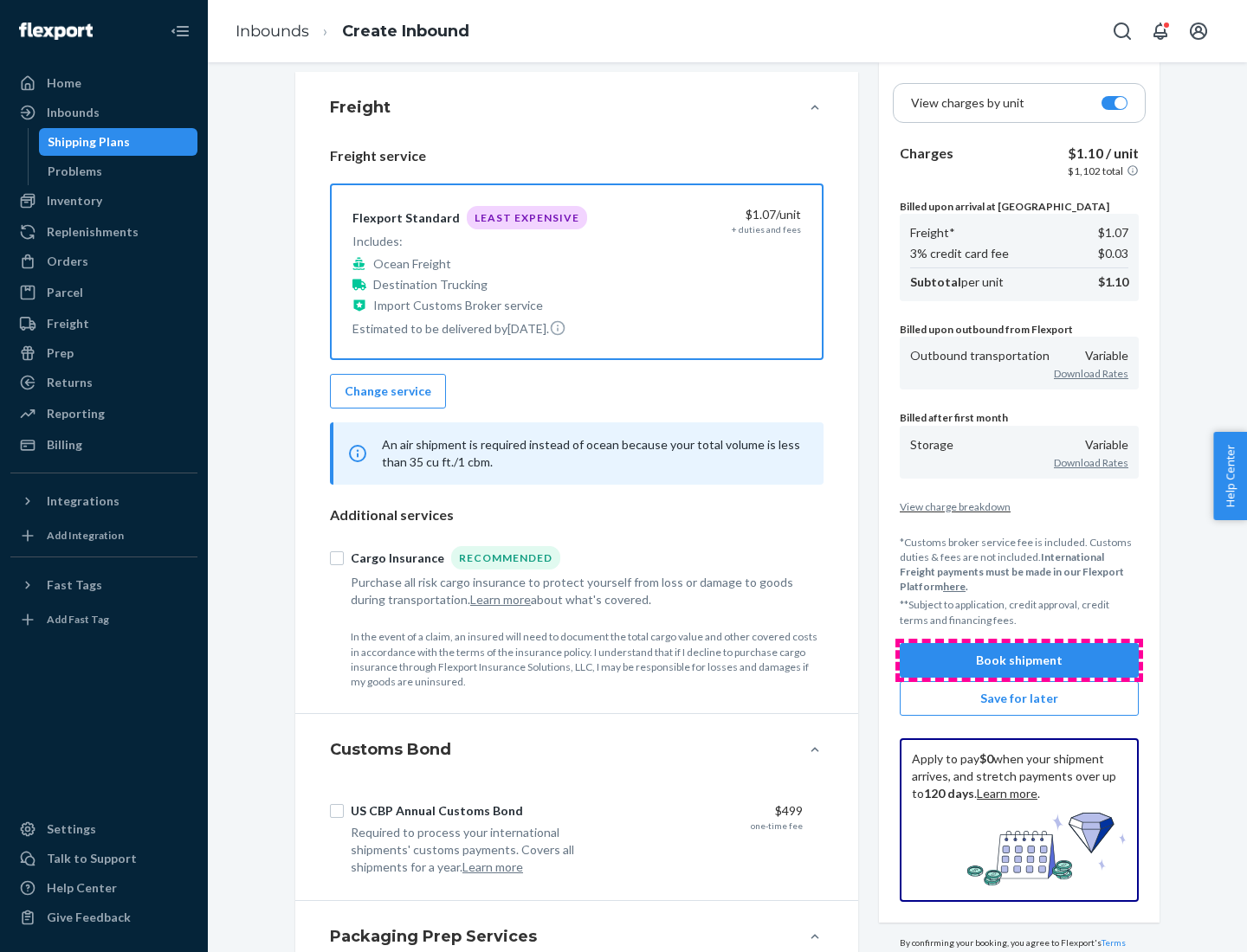
click at [1020, 660] on button "Book shipment" at bounding box center [1019, 660] width 239 height 34
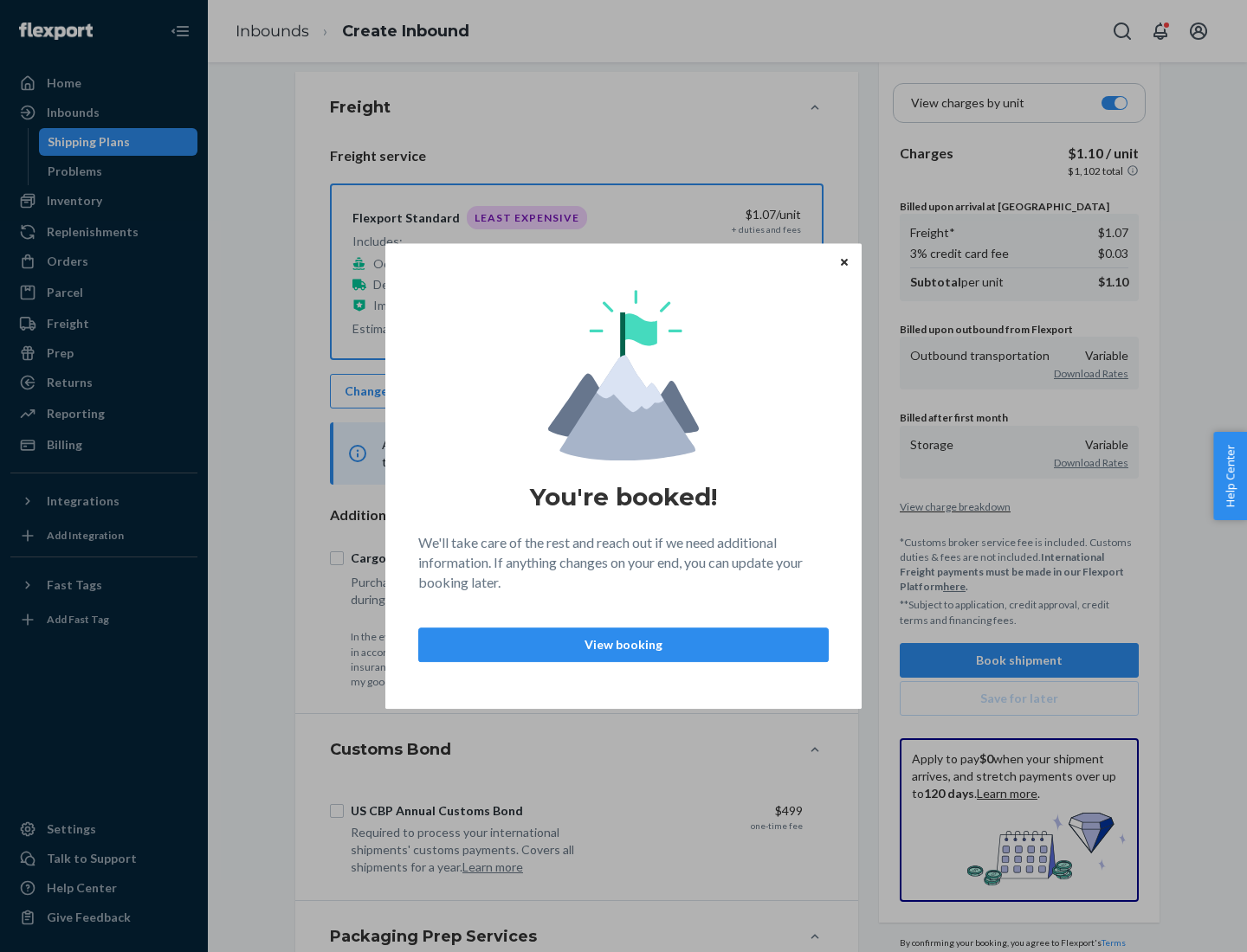
click at [623, 644] on p "View booking" at bounding box center [623, 645] width 381 height 18
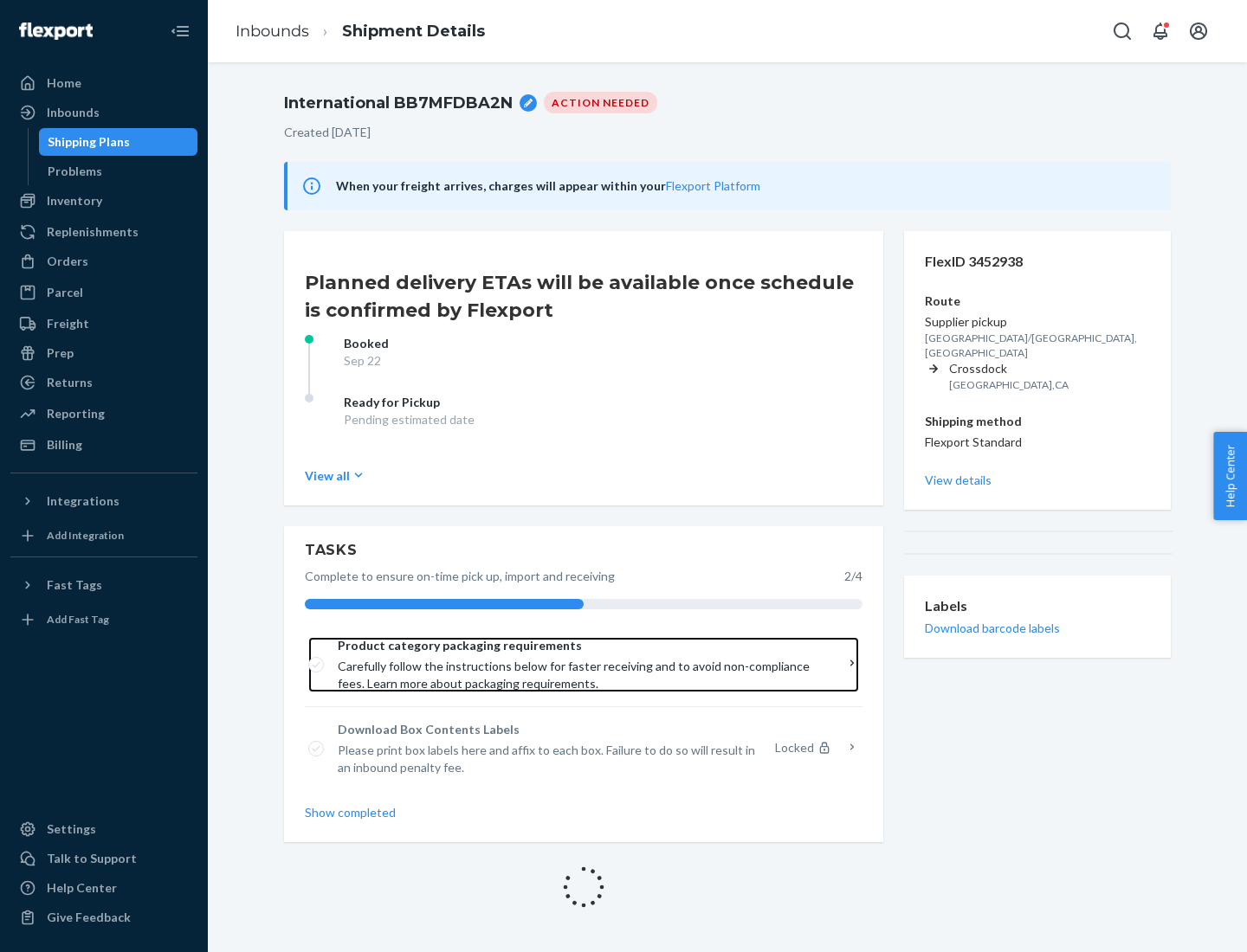
click at [578, 646] on span "Product category packaging requirements" at bounding box center [577, 645] width 480 height 18
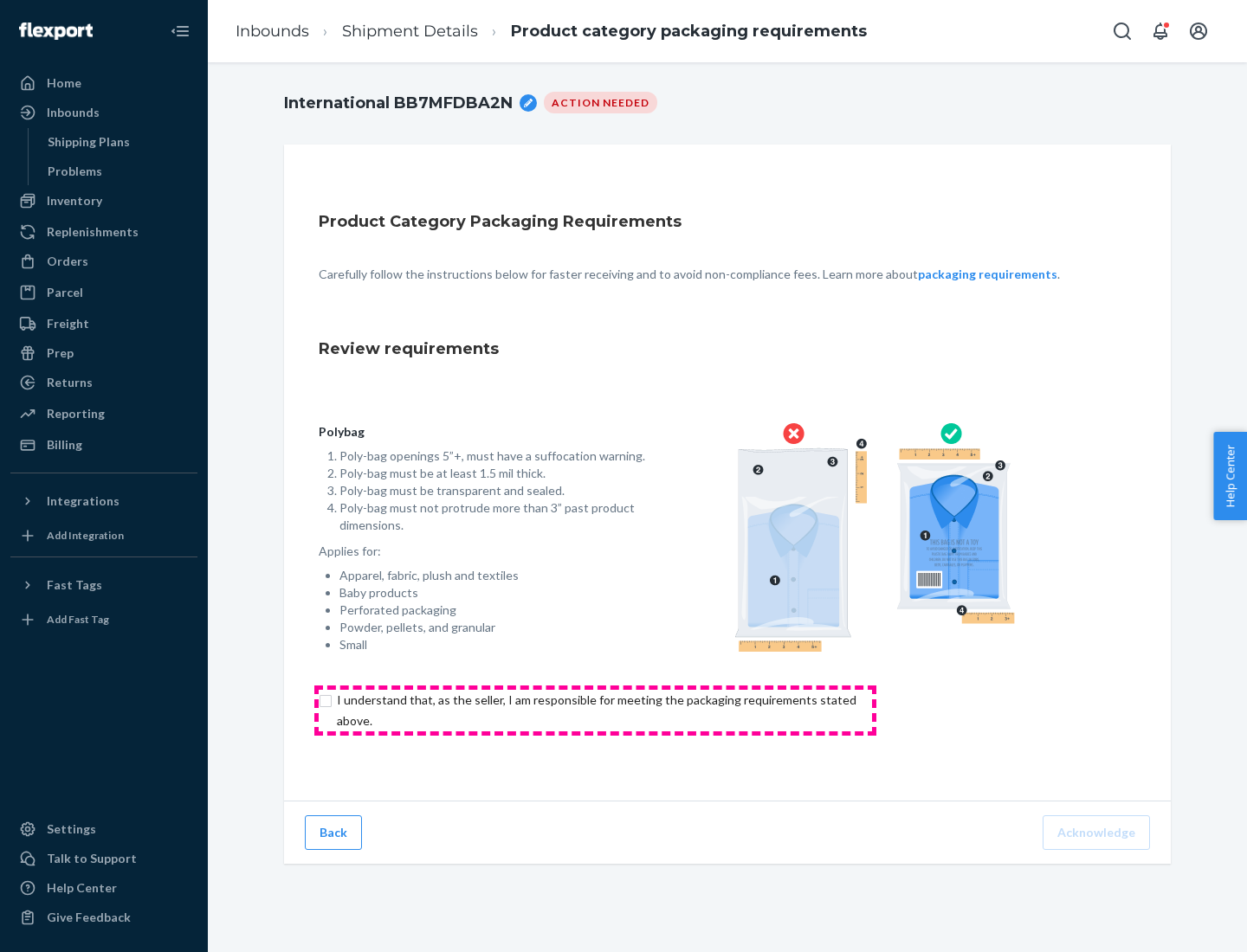
click at [595, 710] on input "checkbox" at bounding box center [606, 711] width 576 height 42
checkbox input "true"
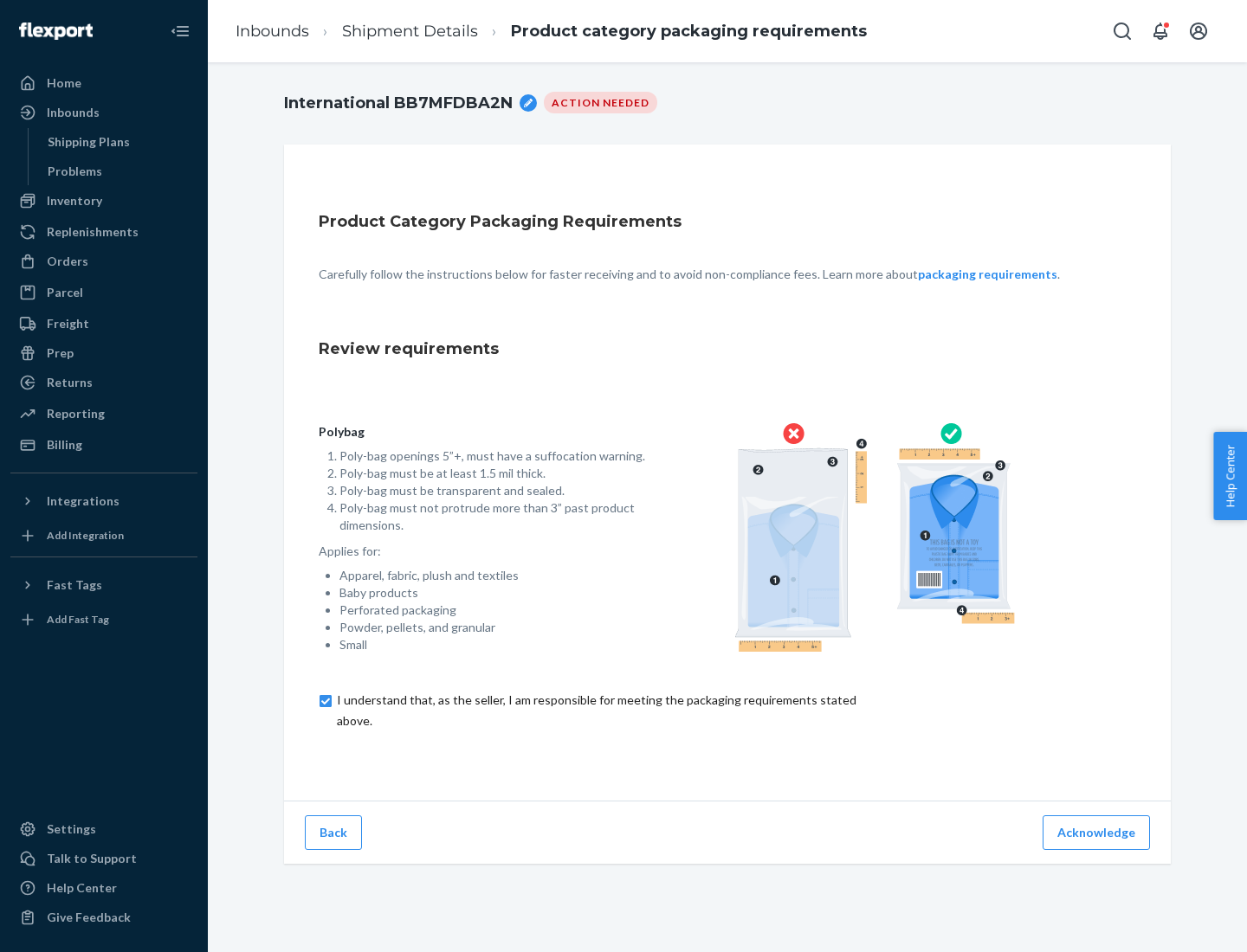
click at [1098, 832] on button "Acknowledge" at bounding box center [1096, 832] width 107 height 34
